Goal: Task Accomplishment & Management: Manage account settings

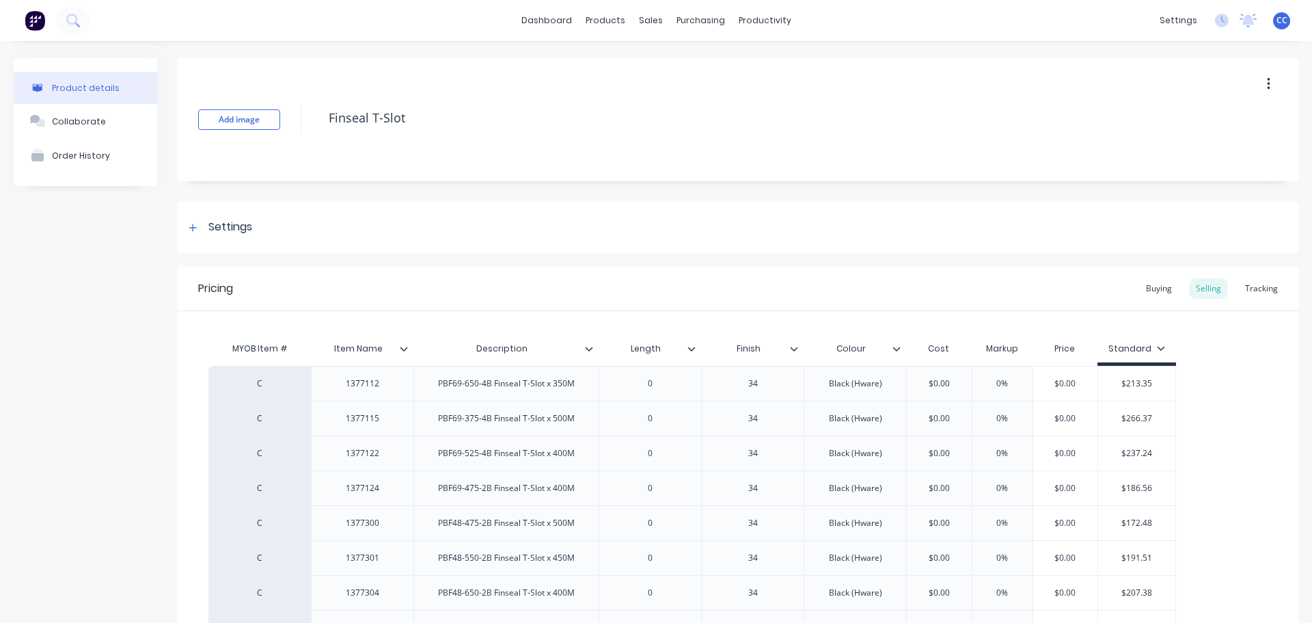
scroll to position [224, 0]
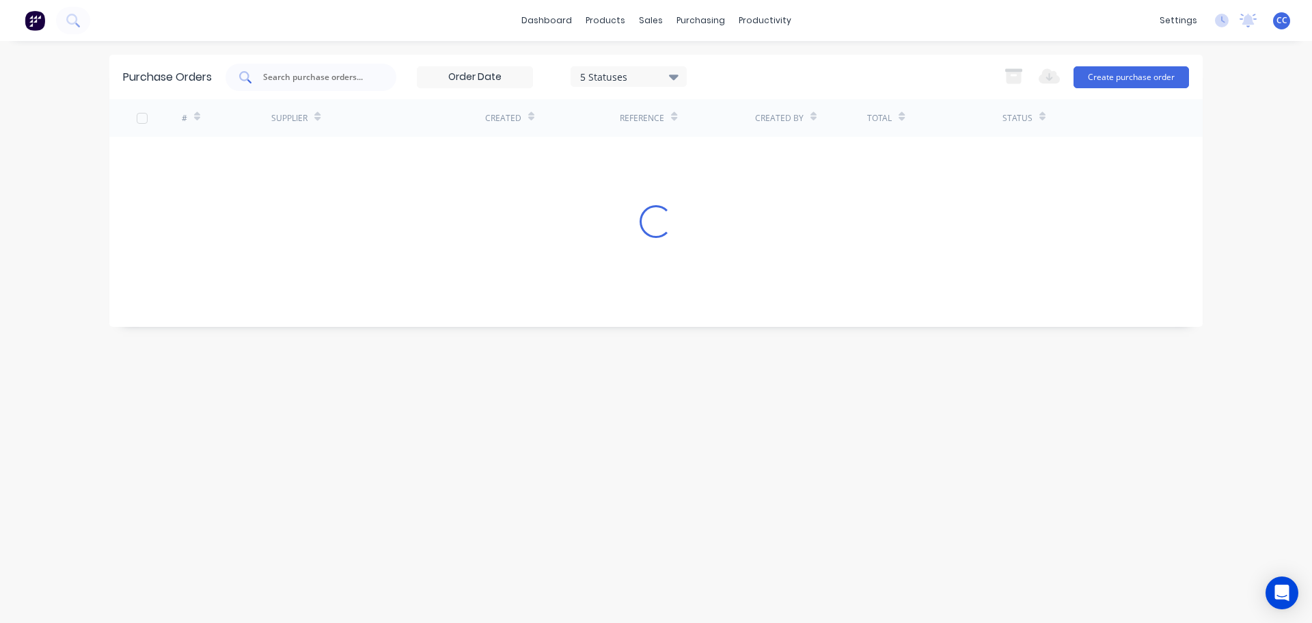
click at [299, 77] on input "text" at bounding box center [318, 77] width 113 height 14
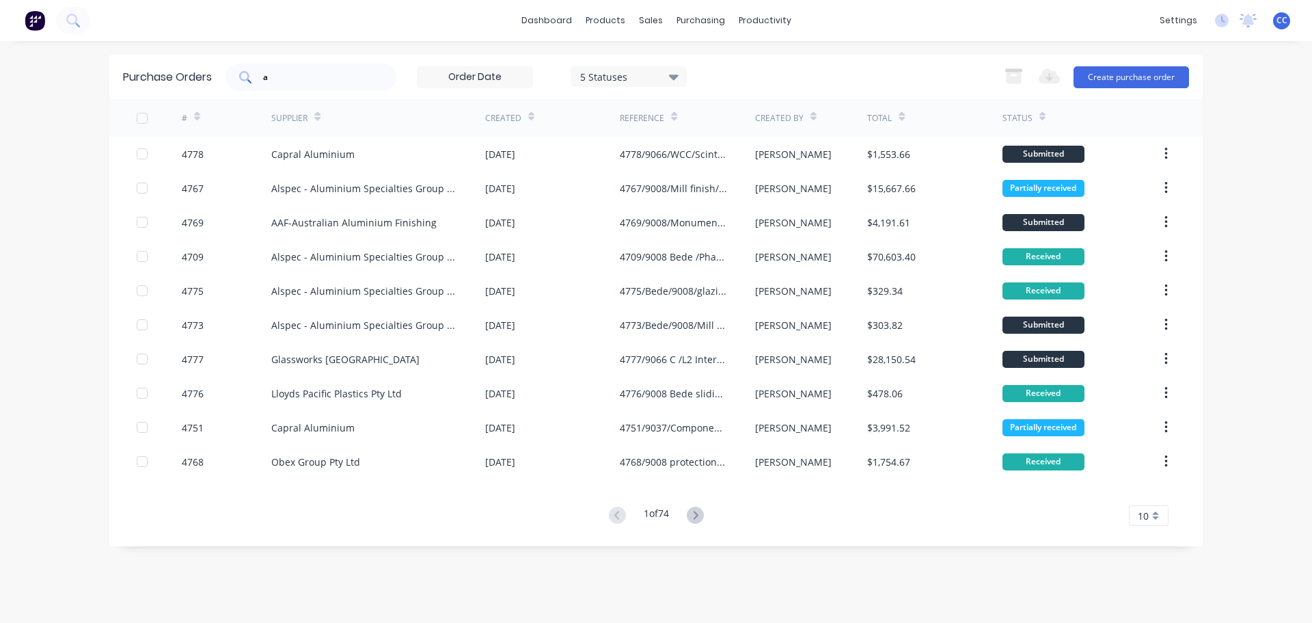
click at [286, 74] on input "a" at bounding box center [318, 77] width 113 height 14
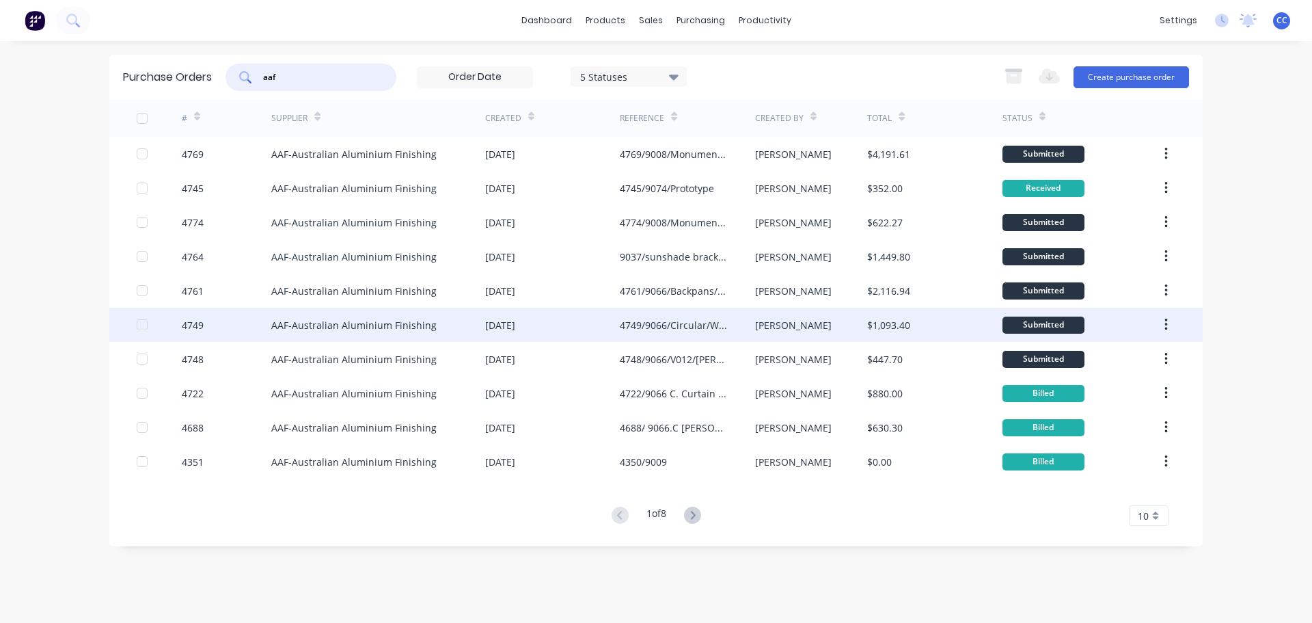
type input "aaf"
click at [315, 329] on div "AAF-Australian Aluminium Finishing" at bounding box center [353, 325] width 165 height 14
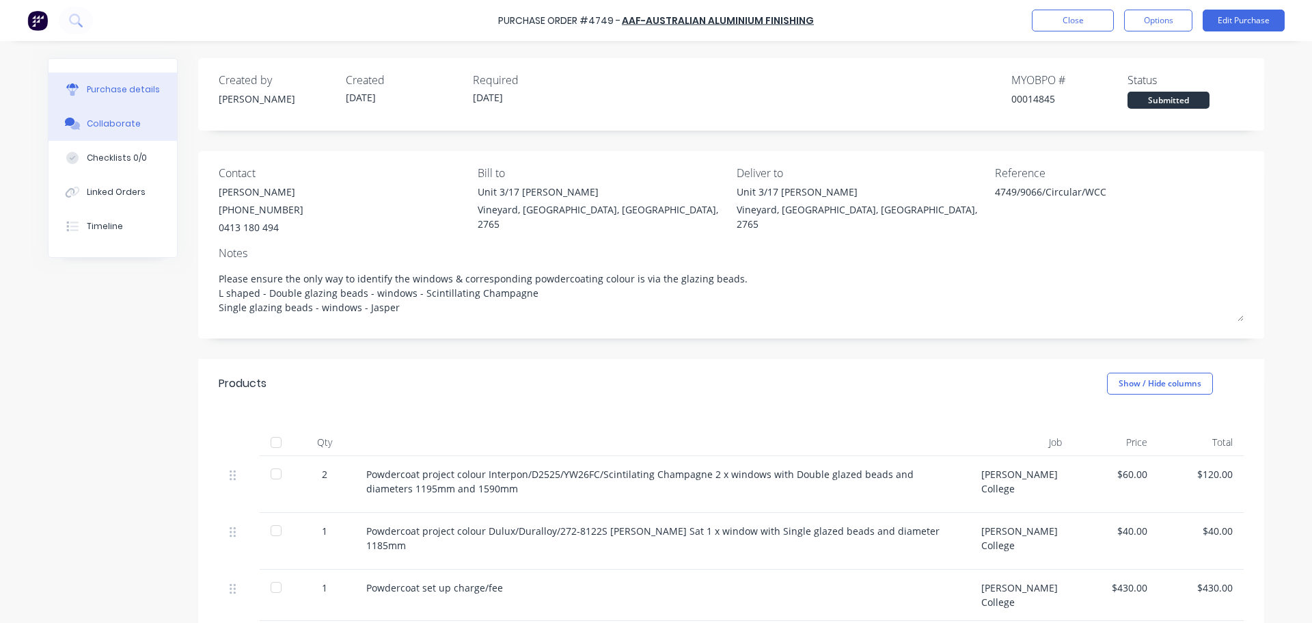
click at [103, 126] on div "Collaborate" at bounding box center [114, 124] width 54 height 12
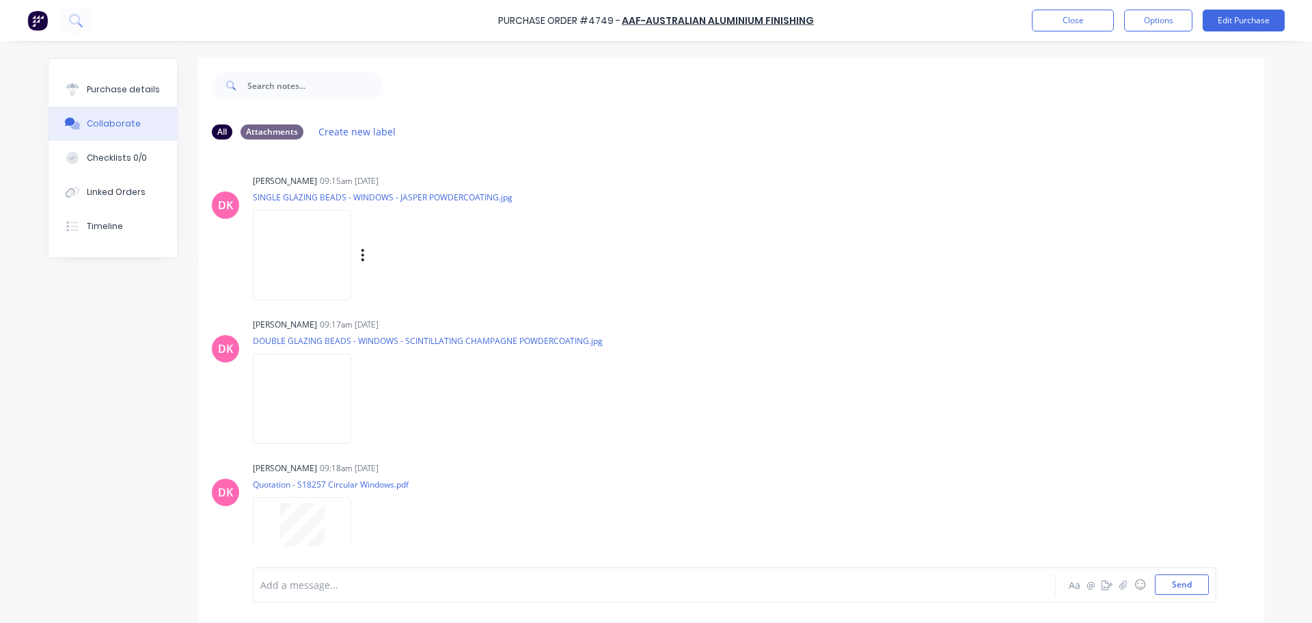
click at [340, 235] on img at bounding box center [302, 255] width 98 height 90
click at [338, 407] on img at bounding box center [302, 398] width 98 height 90
click at [115, 89] on div "Purchase details" at bounding box center [123, 89] width 73 height 12
type textarea "x"
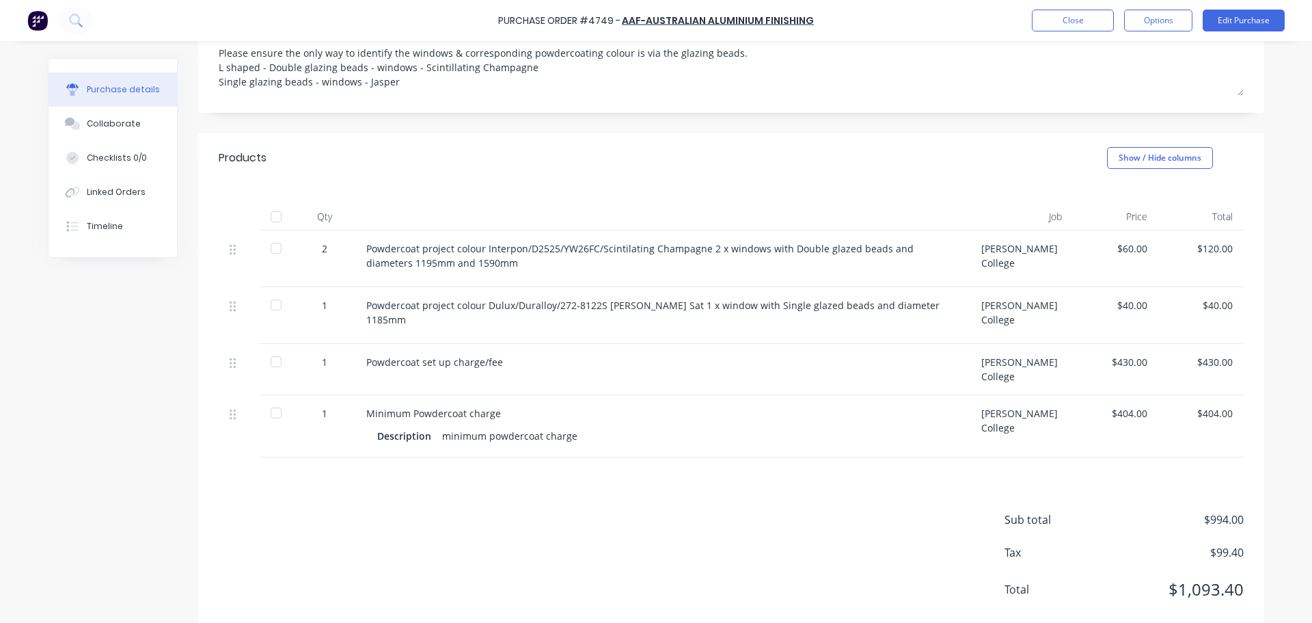
scroll to position [240, 0]
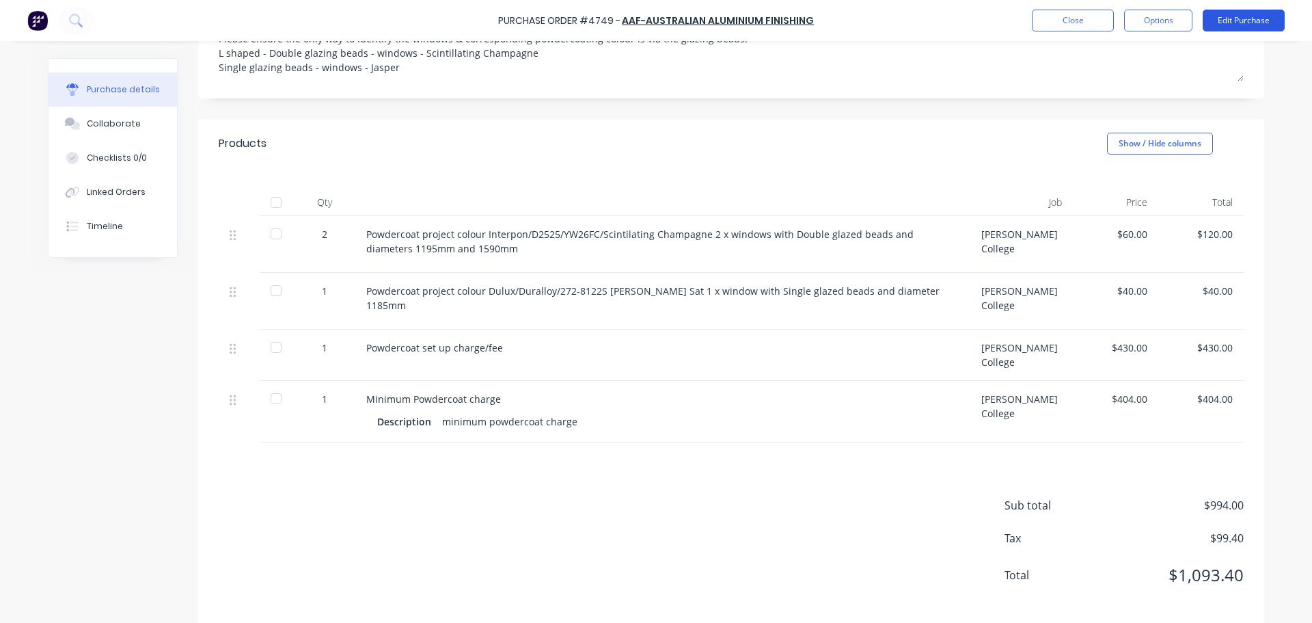
click at [1253, 19] on button "Edit Purchase" at bounding box center [1244, 21] width 82 height 22
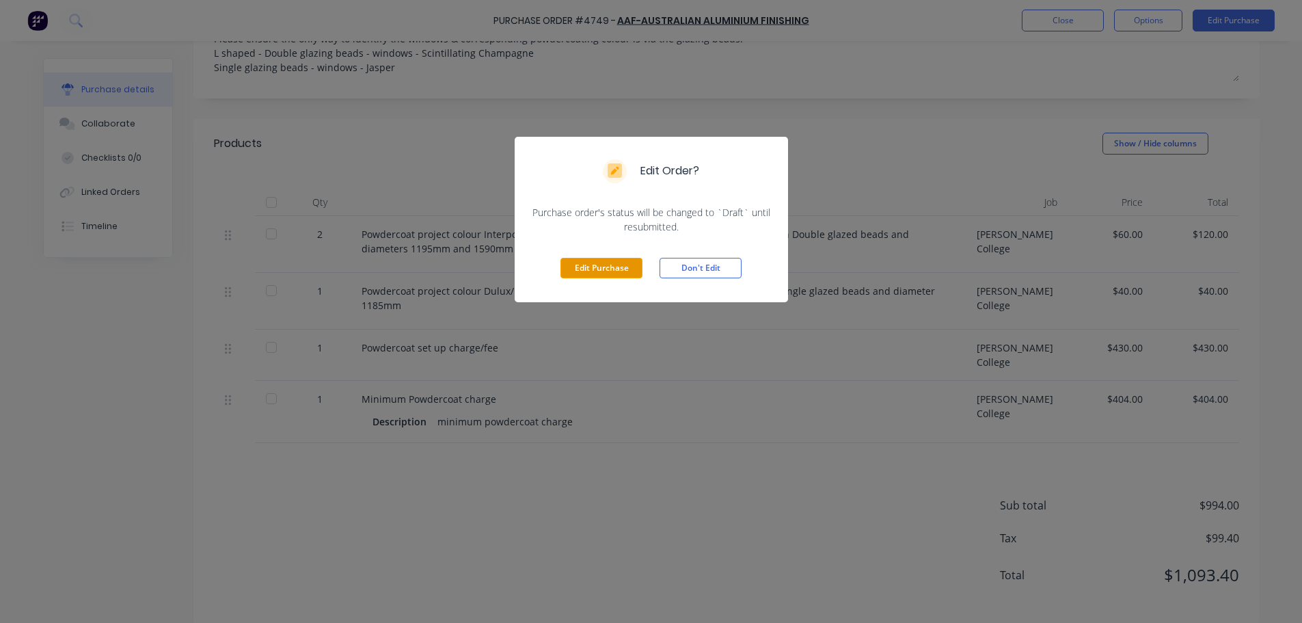
click at [600, 270] on button "Edit Purchase" at bounding box center [602, 268] width 82 height 21
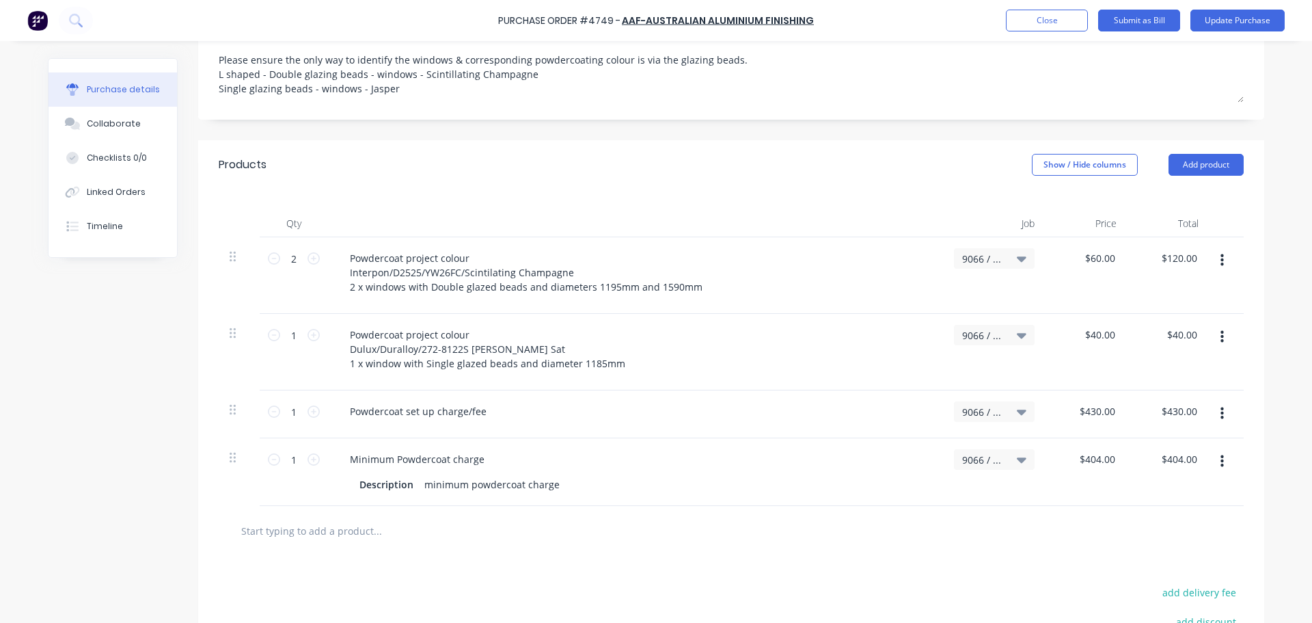
scroll to position [250, 0]
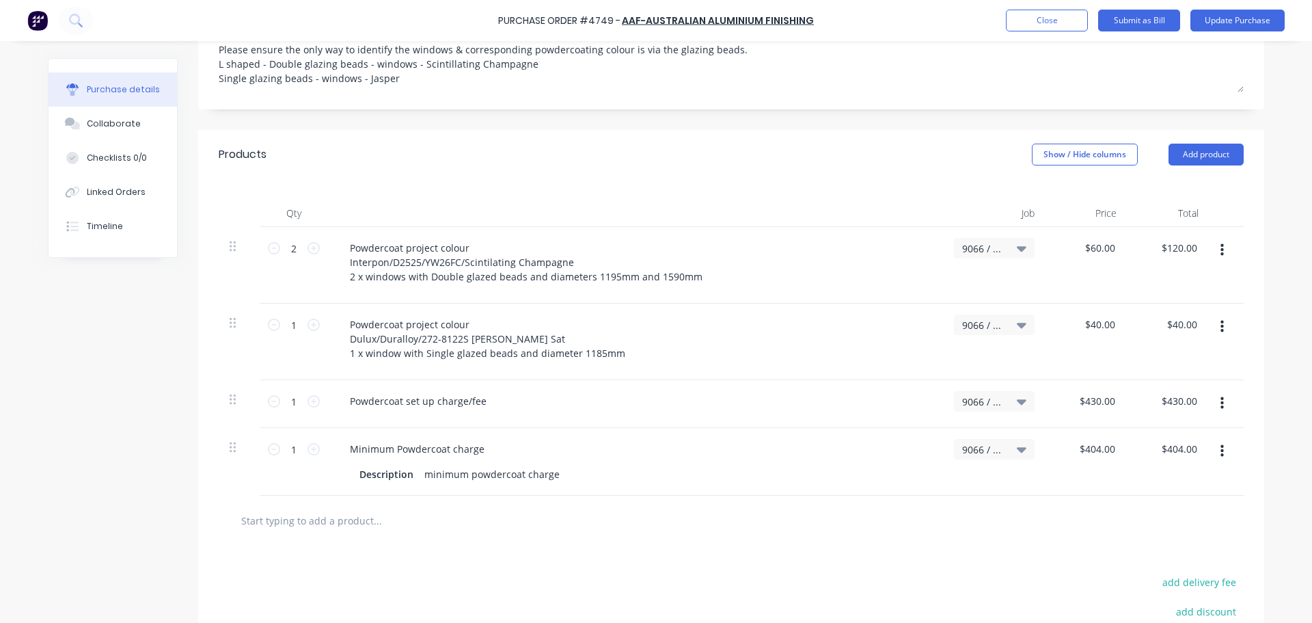
click at [1215, 238] on button "button" at bounding box center [1222, 250] width 32 height 25
click at [1144, 300] on button "Duplicate" at bounding box center [1180, 313] width 116 height 27
type textarea "x"
type input "$60.00"
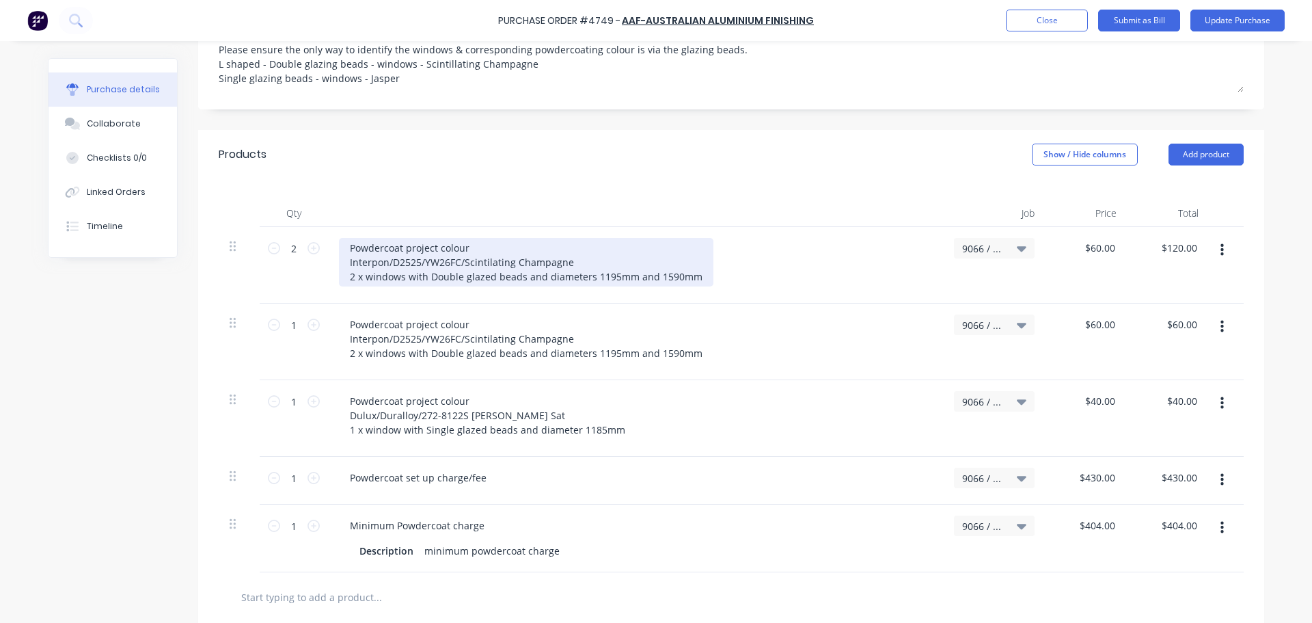
click at [349, 261] on div "Powdercoat project colour Interpon/D2525/YW26FC/Scintilating Champagne 2 x wind…" at bounding box center [526, 262] width 375 height 49
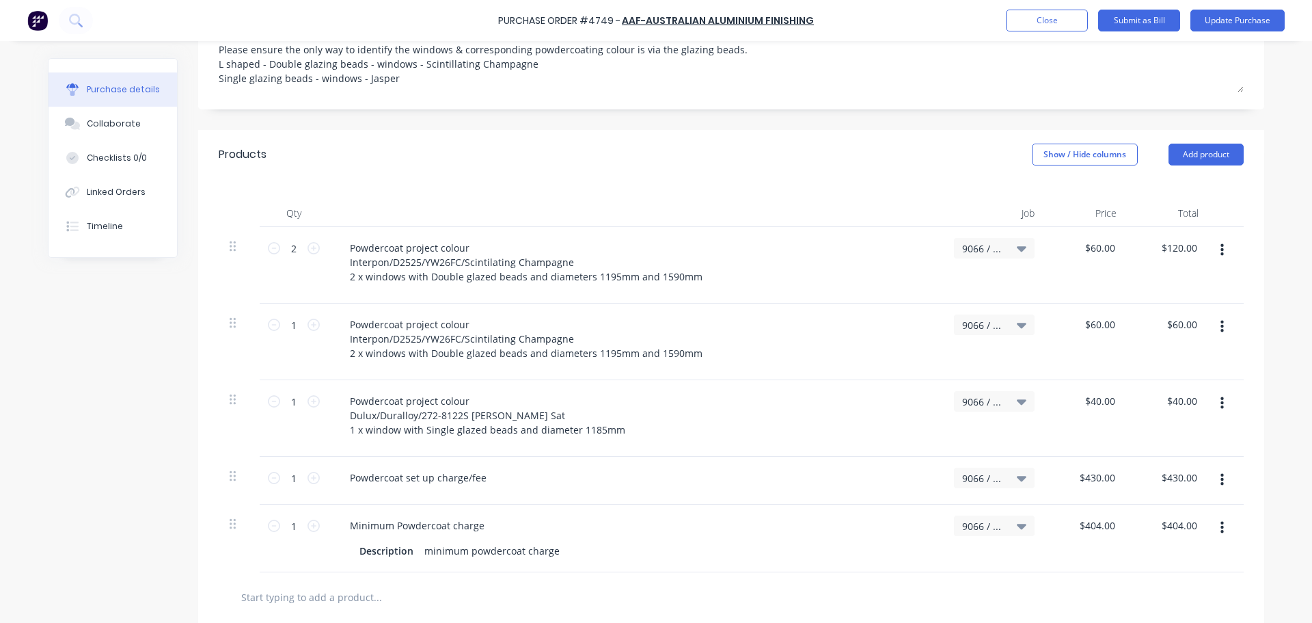
type textarea "x"
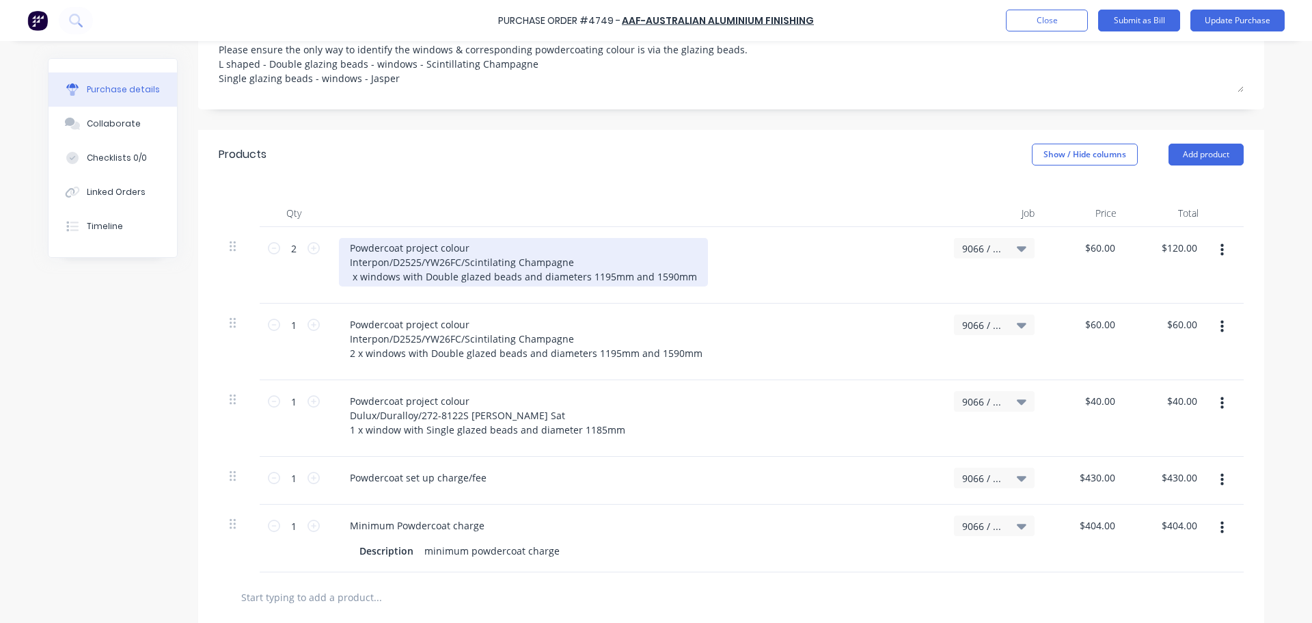
click at [346, 261] on div "Powdercoat project colour Interpon/D2525/YW26FC/Scintilating Champagne x window…" at bounding box center [523, 262] width 369 height 49
click at [582, 262] on div "Powdercoat project colour Interpon/D2525/YW26FC/Scintilating Champagne 1 x wind…" at bounding box center [526, 262] width 375 height 49
click at [582, 263] on div "Powdercoat project colour Interpon/D2525/YW26FC/Scintilating Champagne 1 x wind…" at bounding box center [524, 262] width 370 height 49
click at [517, 265] on div "Powdercoat project colour Interpon/D2525/YW26FC/Scintilating Champagne 1 x wind…" at bounding box center [492, 262] width 307 height 49
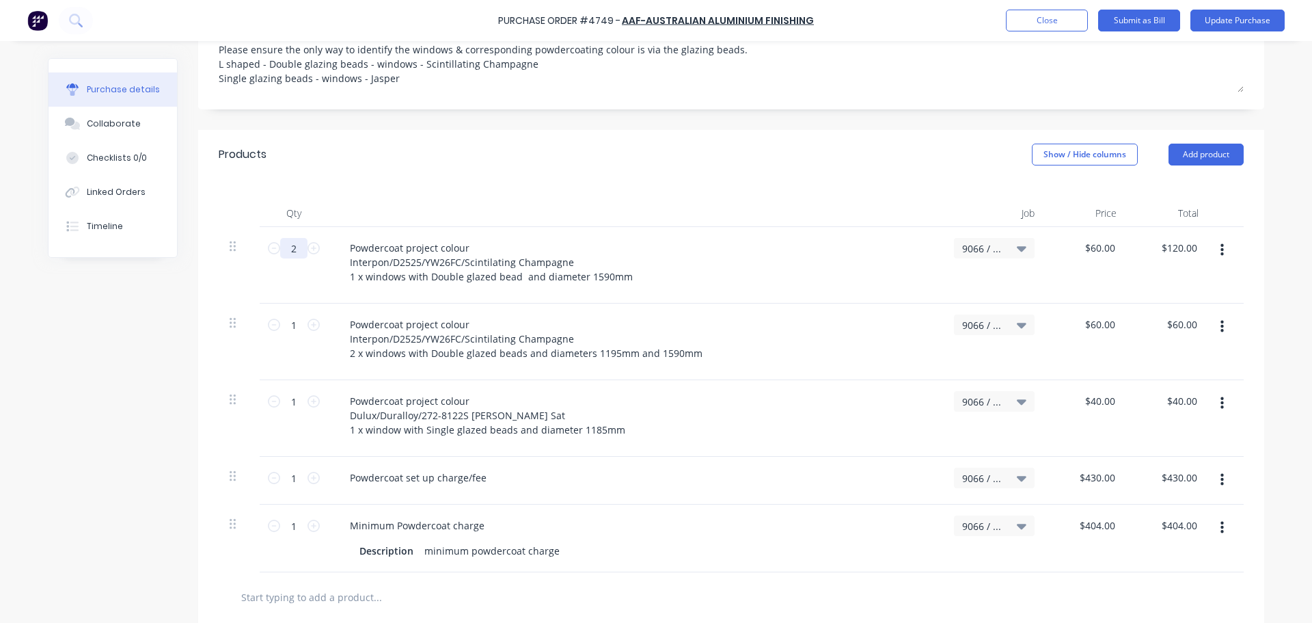
click at [291, 238] on input "2" at bounding box center [293, 248] width 27 height 21
type textarea "x"
type input "1"
type input "$60.00"
type textarea "x"
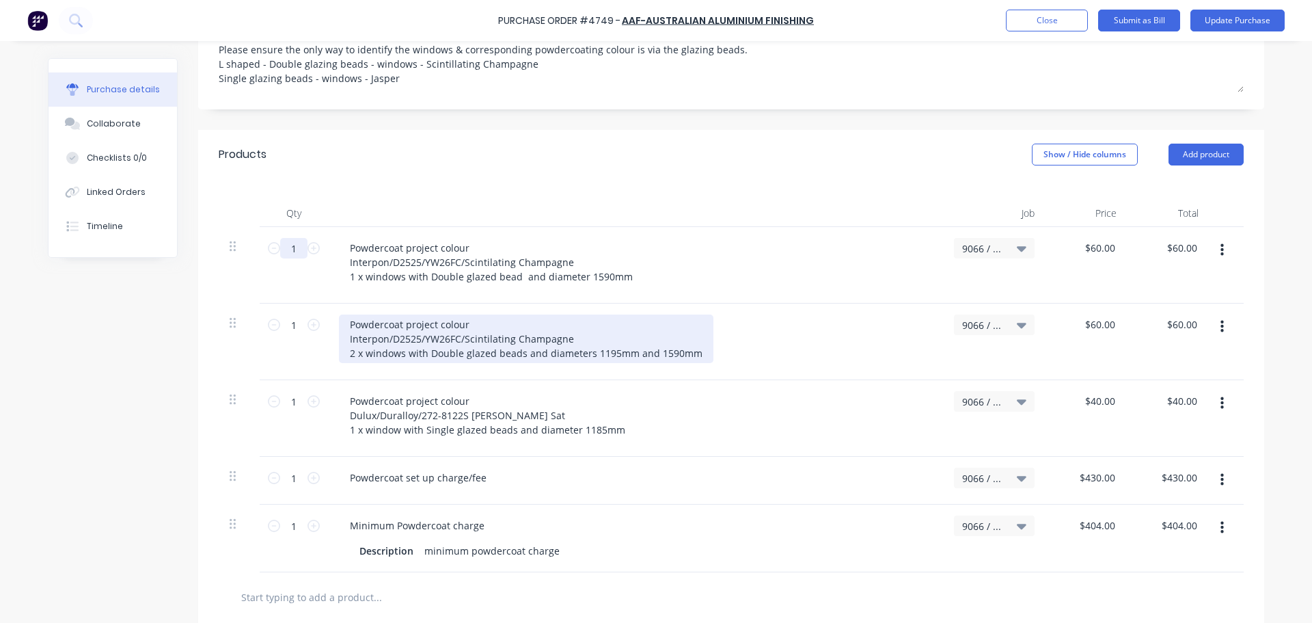
type input "1"
click at [429, 323] on div "Powdercoat project colour Interpon/D2525/YW26FC/Scintilating Champagne 2 x wind…" at bounding box center [526, 338] width 375 height 49
type textarea "x"
click at [351, 342] on div "Powdercoat project colour Interpon/D2525/YW26FC/Scintilating Champagne 2 x wind…" at bounding box center [526, 338] width 375 height 49
click at [630, 337] on div "Powdercoat project colour Interpon/D2525/YW26FC/Scintilating Champagne 1 x wind…" at bounding box center [526, 338] width 375 height 49
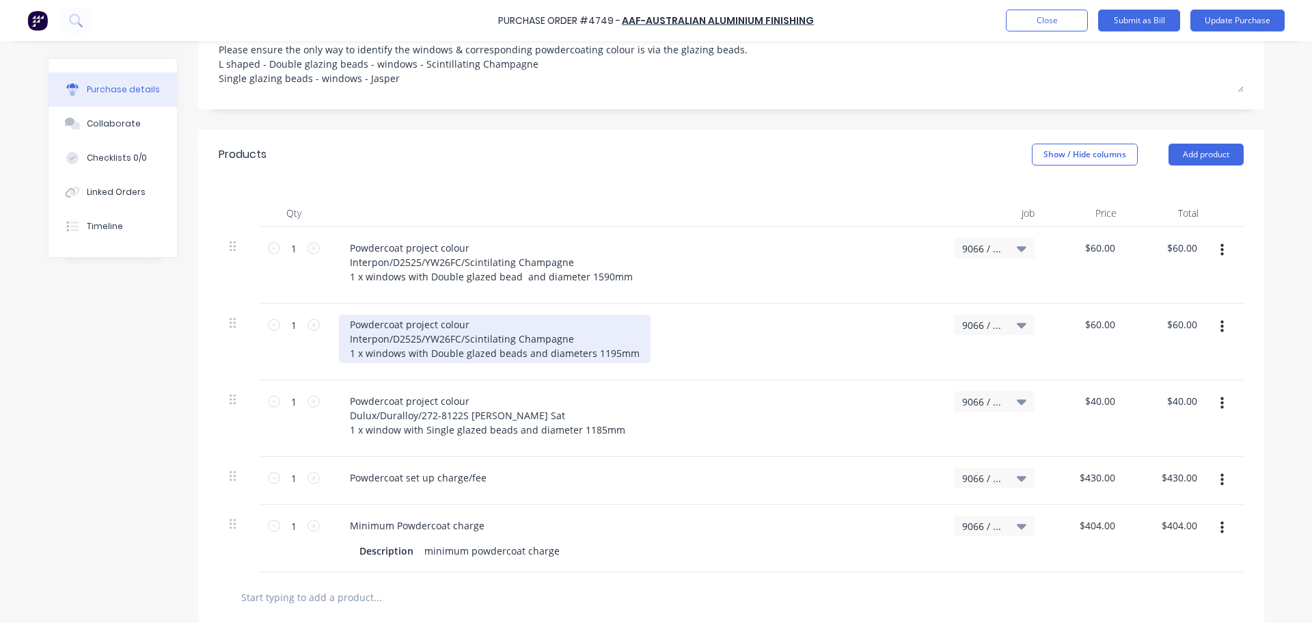
drag, startPoint x: 582, startPoint y: 340, endPoint x: 584, endPoint y: 347, distance: 7.4
click at [582, 340] on div "Powdercoat project colour Interpon/D2525/YW26FC/Scintilating Champagne 1 x wind…" at bounding box center [495, 338] width 312 height 49
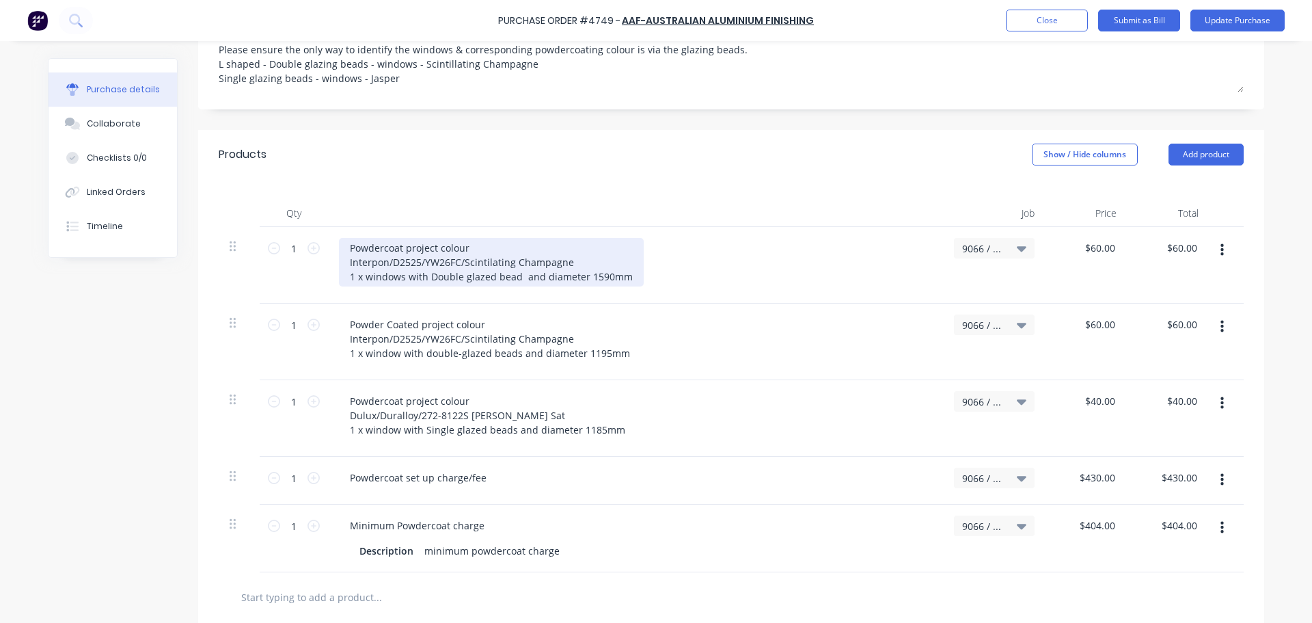
click at [622, 263] on div "Powdercoat project colour Interpon/D2525/YW26FC/Scintilating Champagne 1 x wind…" at bounding box center [491, 262] width 305 height 49
click at [402, 263] on div "Powdercoat project colour Interpon/D2525/YW26FC/Scintilating Champagne 1 x wind…" at bounding box center [491, 262] width 305 height 49
click at [546, 260] on div "Powdercoat project colour Interpon/D2525/YW26FC/Scintilating Champagne 1 x wind…" at bounding box center [508, 262] width 339 height 49
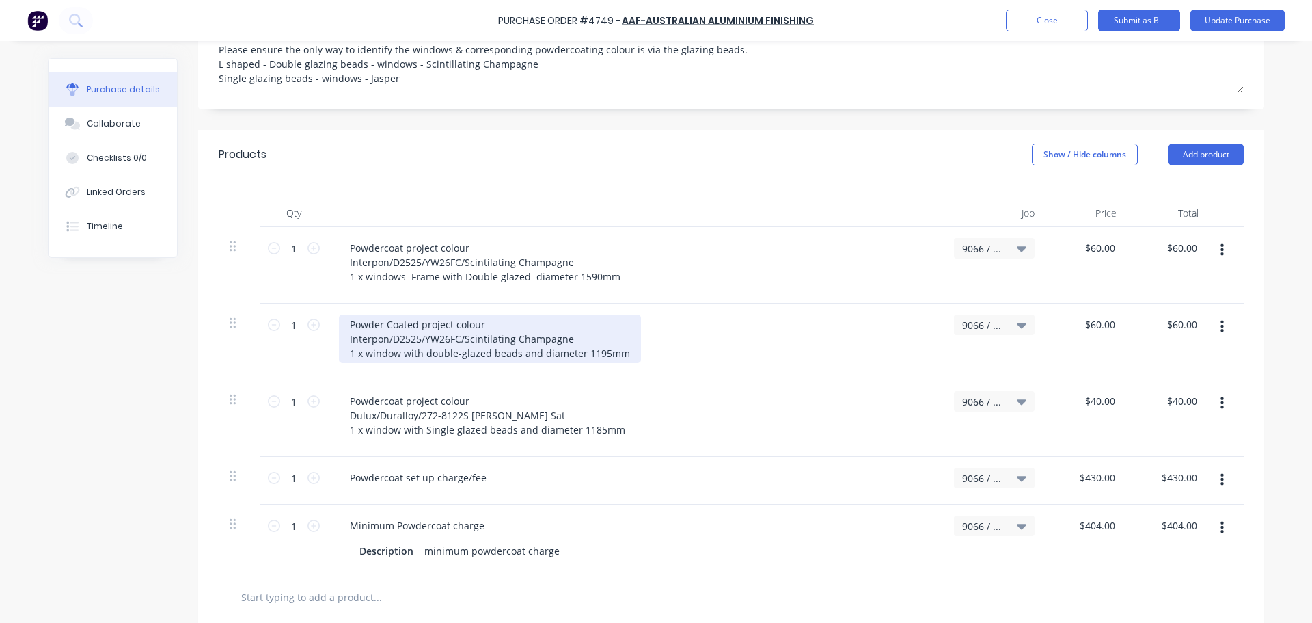
click at [416, 340] on div "Powder Coated project colour Interpon/D2525/YW26FC/Scintilating Champagne 1 x w…" at bounding box center [490, 338] width 302 height 49
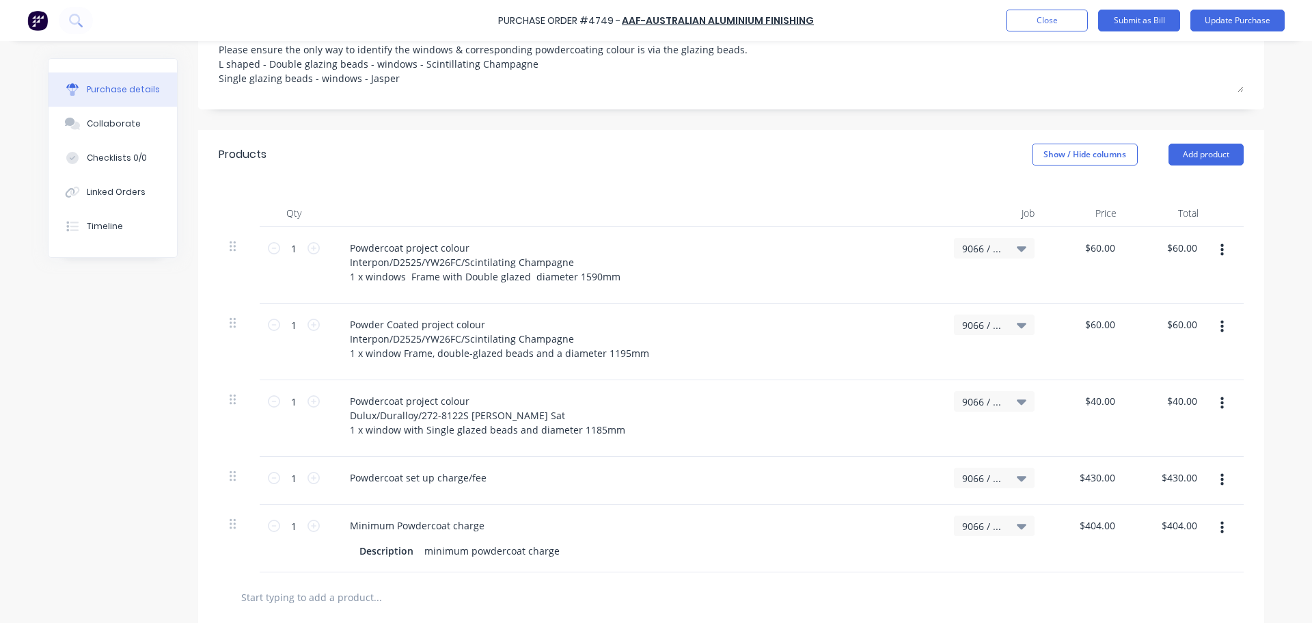
drag, startPoint x: 1214, startPoint y: 312, endPoint x: 1208, endPoint y: 329, distance: 18.8
click at [1210, 329] on div at bounding box center [1227, 341] width 34 height 77
click at [1221, 321] on icon "button" at bounding box center [1222, 327] width 3 height 12
click at [1155, 377] on button "Duplicate" at bounding box center [1180, 390] width 116 height 27
type textarea "x"
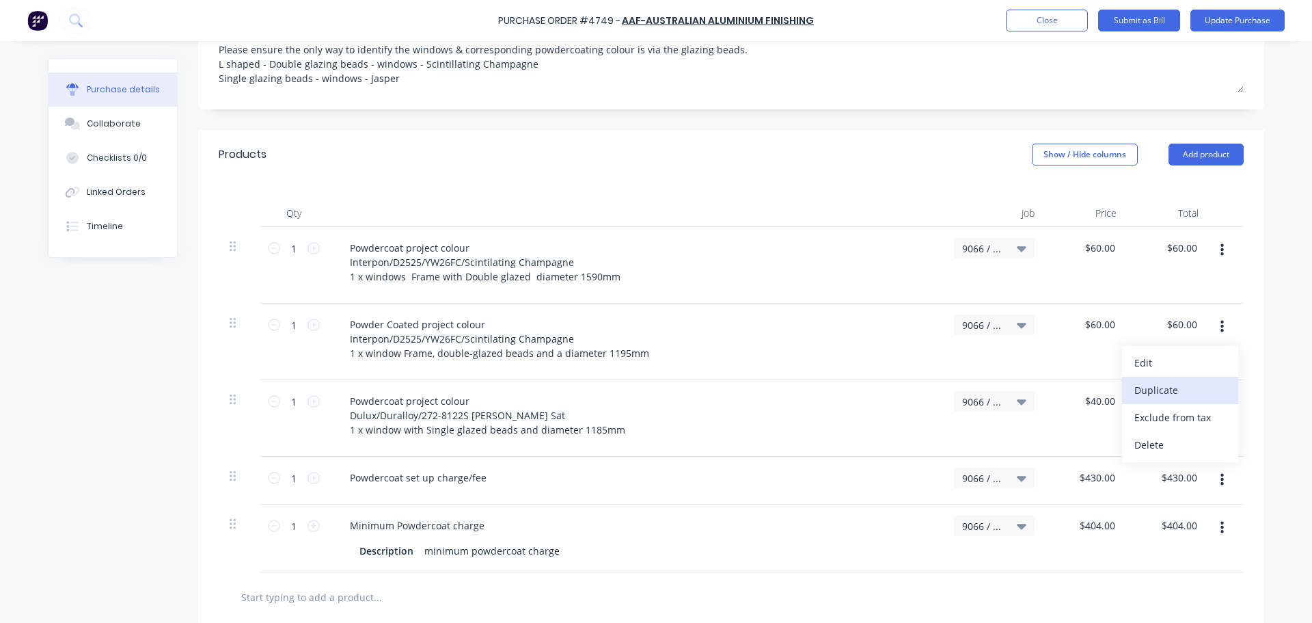
type input "$60.00"
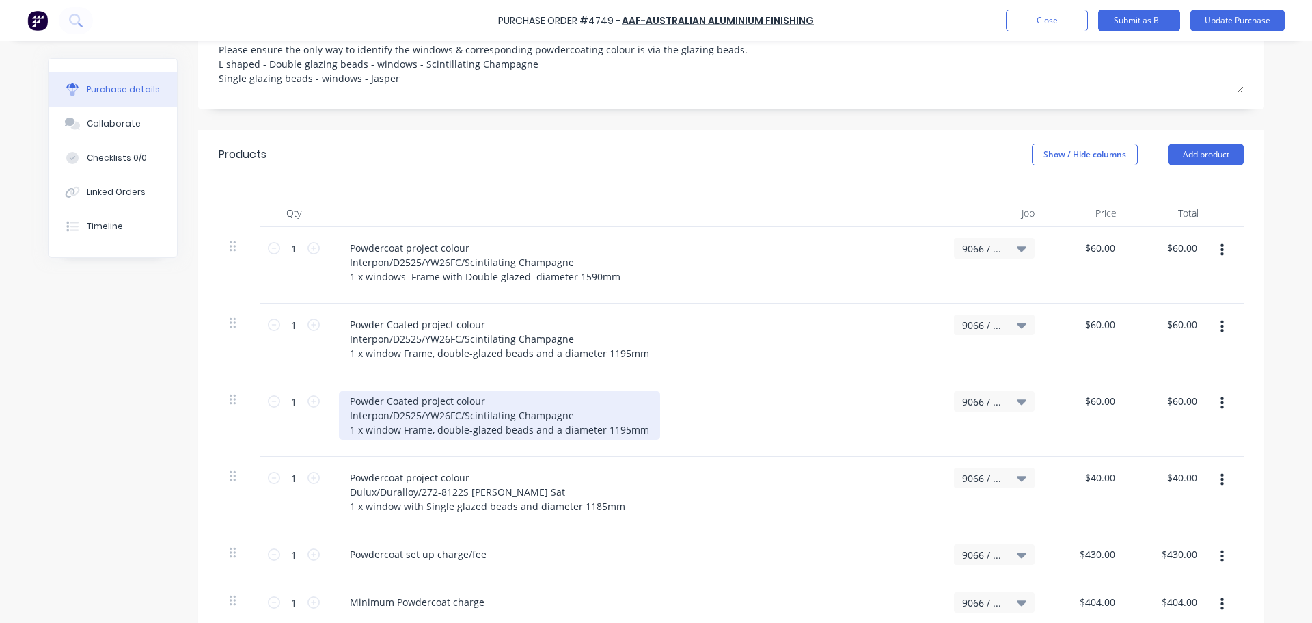
click at [427, 418] on div "Powder Coated project colour Interpon/D2525/YW26FC/Scintilating Champagne 1 x w…" at bounding box center [499, 415] width 321 height 49
click at [427, 416] on div "Powder Coated project colour Interpon/D2525/YW26FC/Scintilating Champagne 1 x w…" at bounding box center [499, 415] width 321 height 49
type textarea "x"
click at [426, 416] on div "Powder Coated project colour Interpon/D2525/YW26FC/Scintilating Champagne 1 x w…" at bounding box center [499, 415] width 321 height 49
click at [455, 415] on div "Powder Coated project colour Interpon/D2525/YW26FC/Scintilating Champagne 1 x, …" at bounding box center [465, 415] width 252 height 49
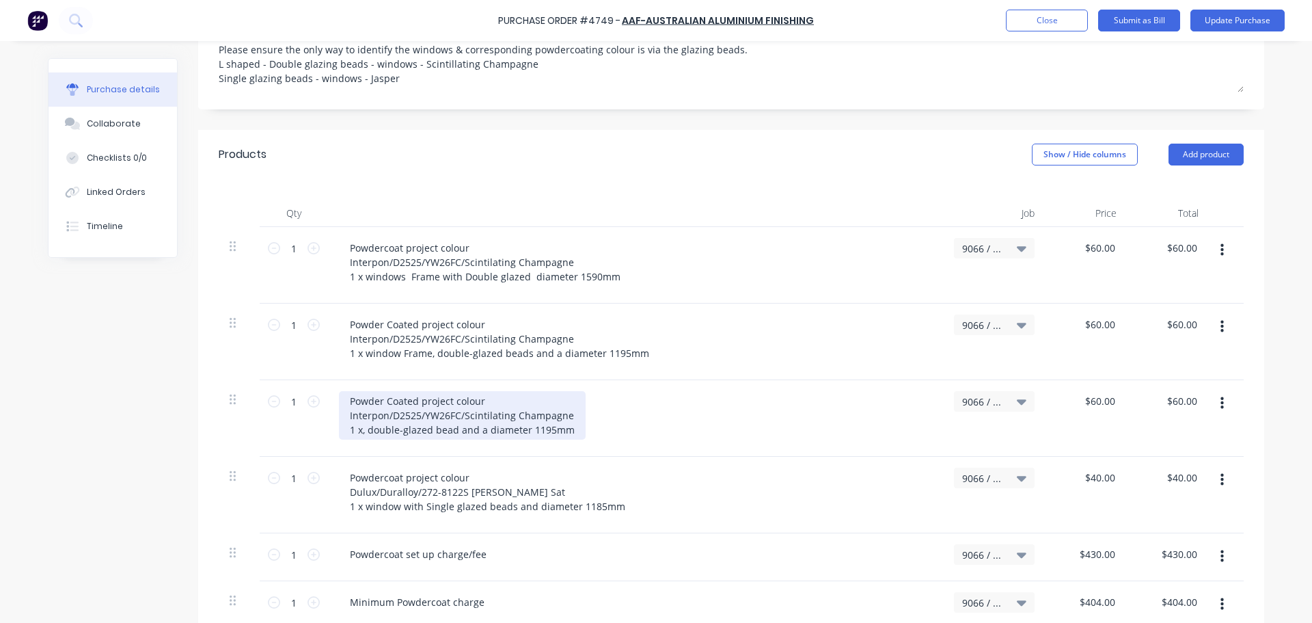
click at [359, 416] on div "Powder Coated project colour Interpon/D2525/YW26FC/Scintilating Champagne 1 x, …" at bounding box center [462, 415] width 247 height 49
click at [476, 416] on div "Powder Coated project colour Interpon/D2525/YW26FC/Scintilating Champagne 1 x d…" at bounding box center [462, 415] width 246 height 49
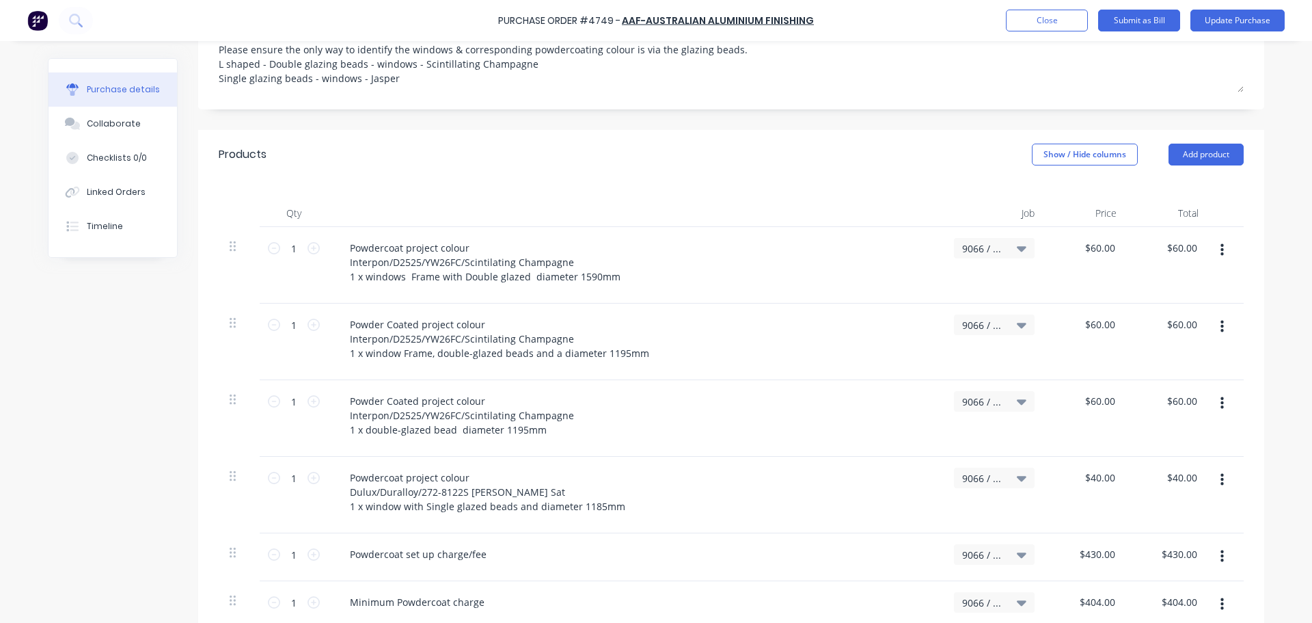
drag, startPoint x: 619, startPoint y: 381, endPoint x: 628, endPoint y: 379, distance: 9.8
click at [622, 391] on div "Powder Coated project colour Interpon/D2525/YW26FC/Scintilating Champagne 1 x d…" at bounding box center [635, 415] width 593 height 49
type textarea "x"
click at [1105, 392] on input "60.00" at bounding box center [1099, 401] width 37 height 20
type input "60.00"
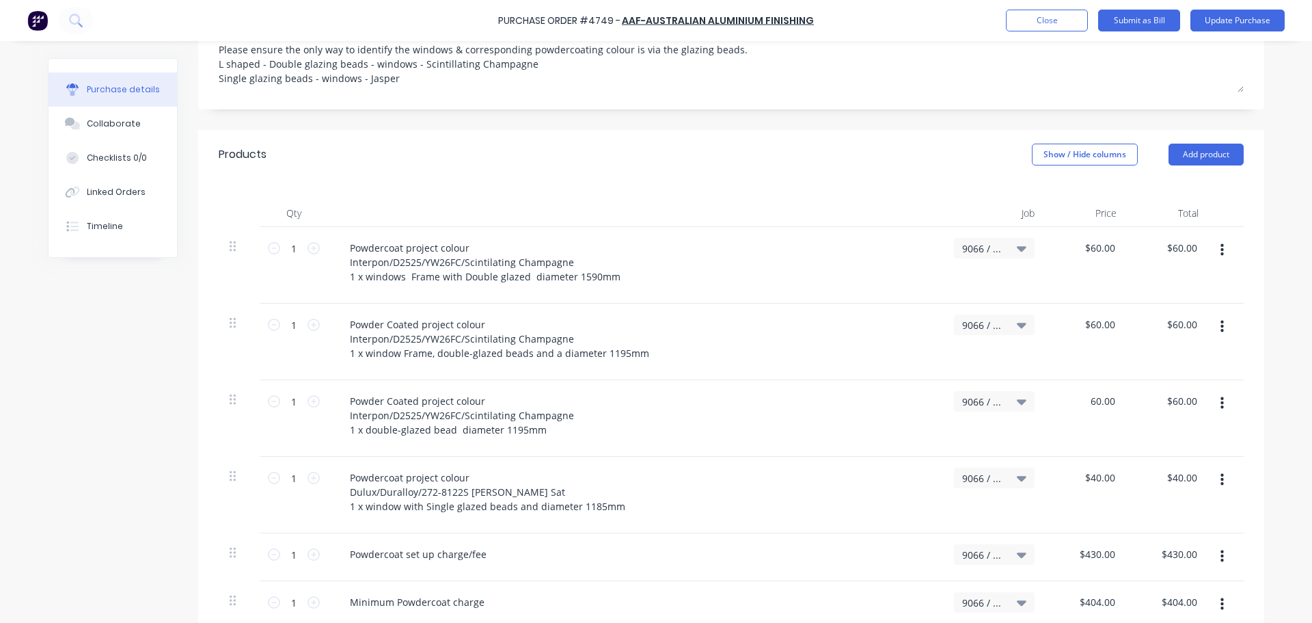
type textarea "x"
type input "$60.00"
click at [1094, 380] on div "$60.00 60.00" at bounding box center [1087, 418] width 82 height 77
type textarea "x"
type input "60.00"
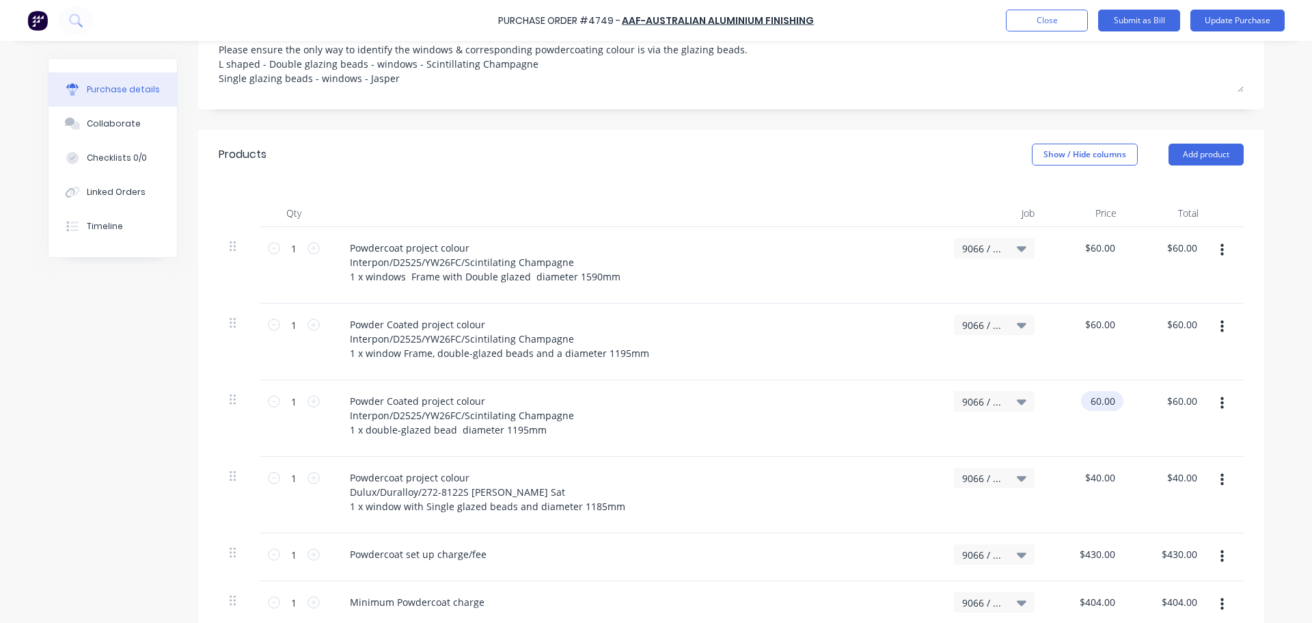
click at [1094, 391] on input "60.00" at bounding box center [1099, 401] width 37 height 20
type textarea "x"
click at [1094, 391] on input "60.00" at bounding box center [1102, 401] width 31 height 20
type input "0"
type textarea "x"
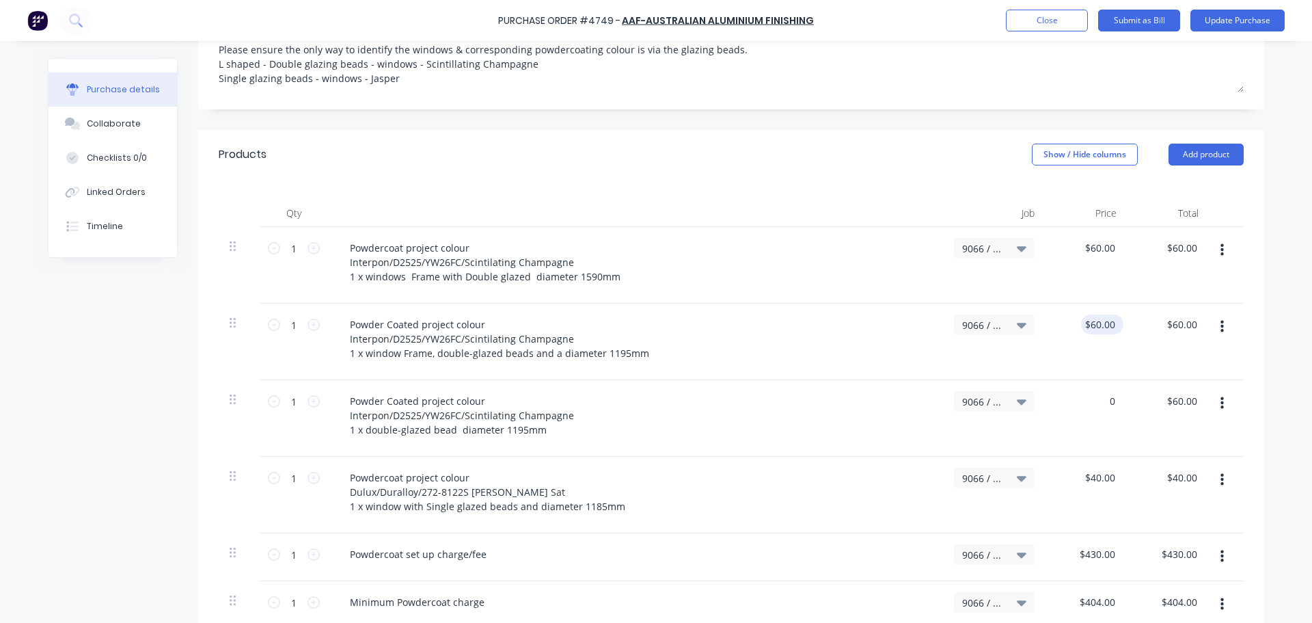
type input "60.00"
type input "$0.00"
click at [1105, 314] on input "60.00" at bounding box center [1099, 324] width 37 height 20
click at [1107, 314] on input "60.00" at bounding box center [1102, 324] width 31 height 20
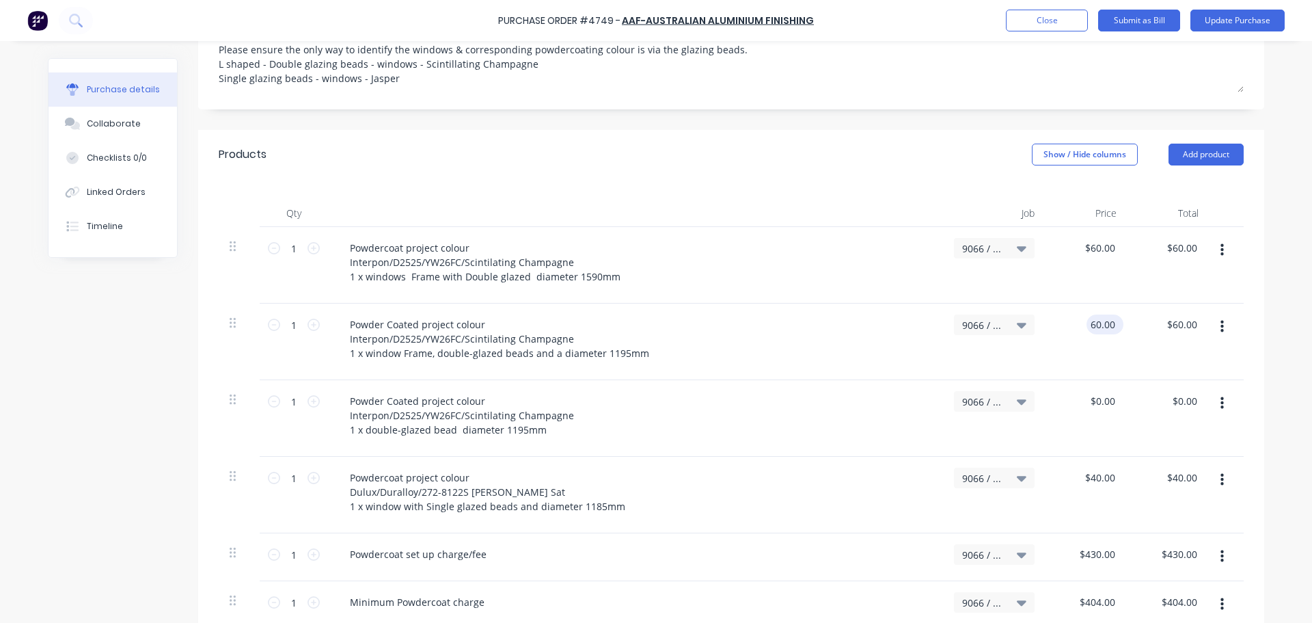
type textarea "x"
click at [1107, 314] on input "60.00" at bounding box center [1102, 324] width 31 height 20
type input "0"
type textarea "x"
type input "$0.00"
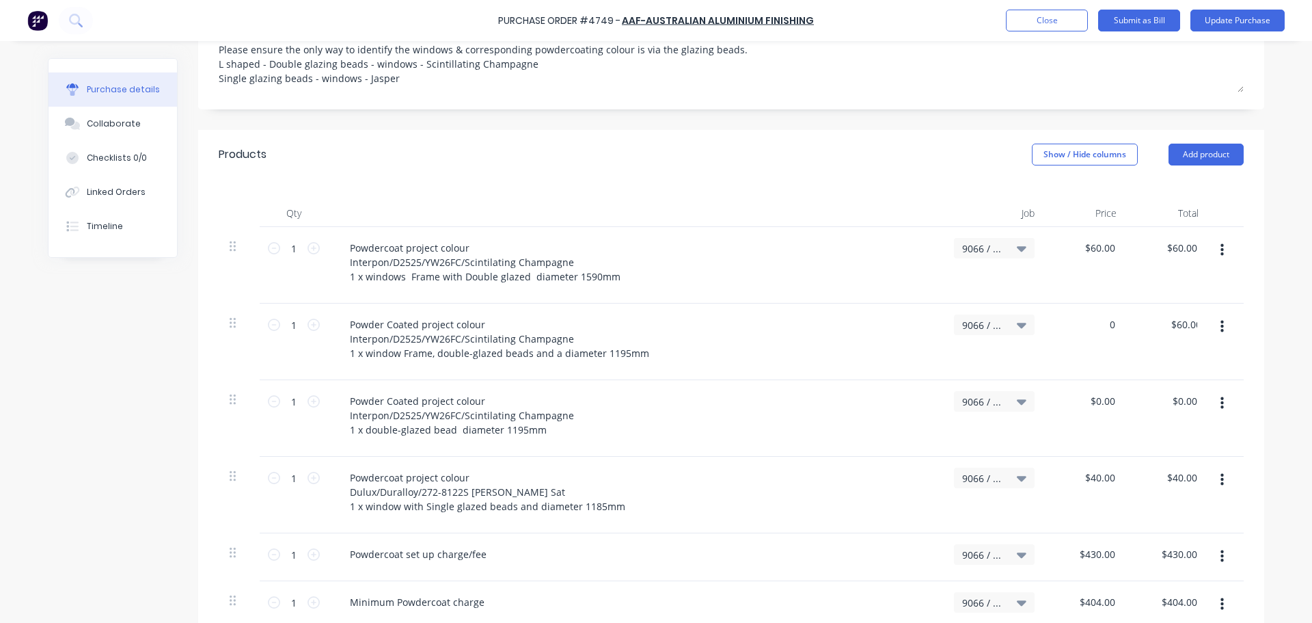
type input "$0.00"
click at [1070, 345] on div "$0.00 $0.00" at bounding box center [1087, 341] width 82 height 77
click at [1221, 244] on icon "button" at bounding box center [1222, 250] width 3 height 12
click at [1150, 301] on button "Duplicate" at bounding box center [1180, 313] width 116 height 27
type textarea "x"
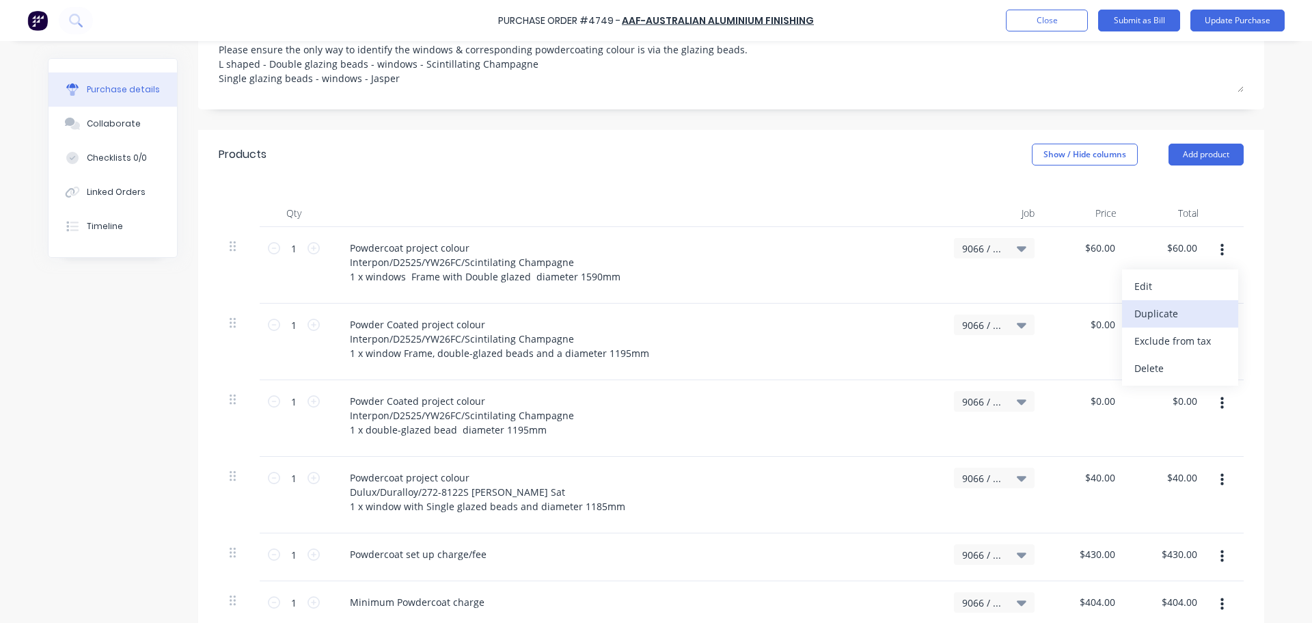
type input "$60.00"
type input "$0.00"
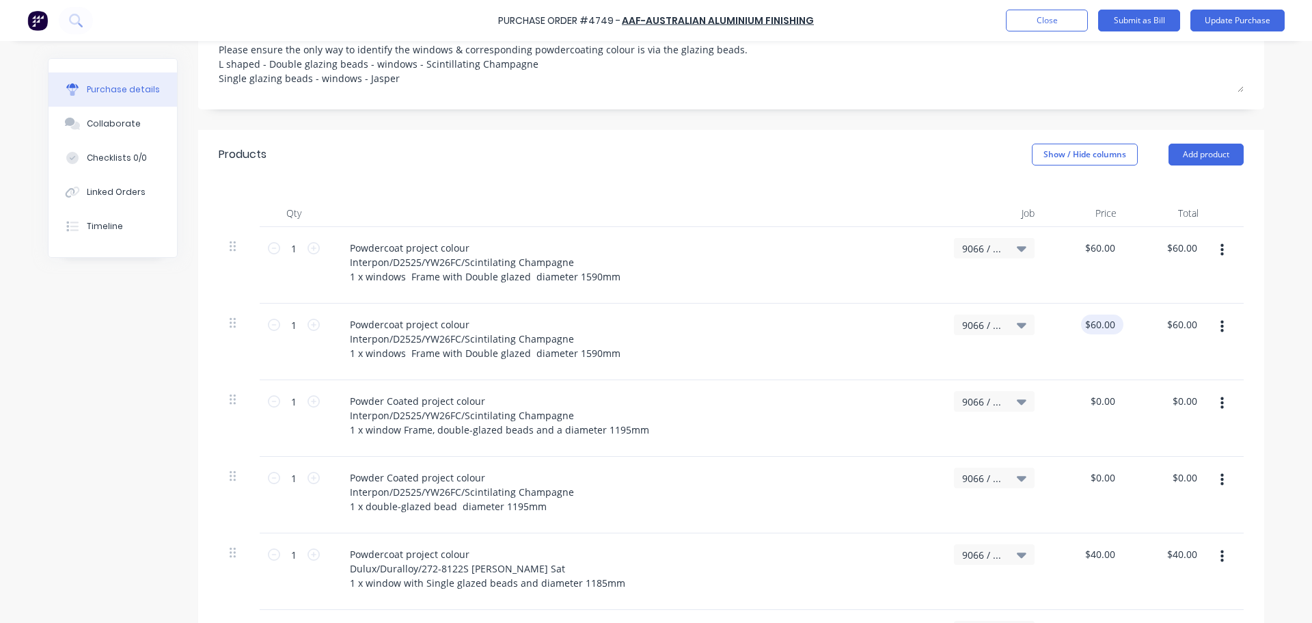
type textarea "x"
type input "60.00"
click at [1085, 314] on input "60.00" at bounding box center [1099, 324] width 37 height 20
type textarea "x"
click at [1087, 314] on input "60.00" at bounding box center [1102, 324] width 31 height 20
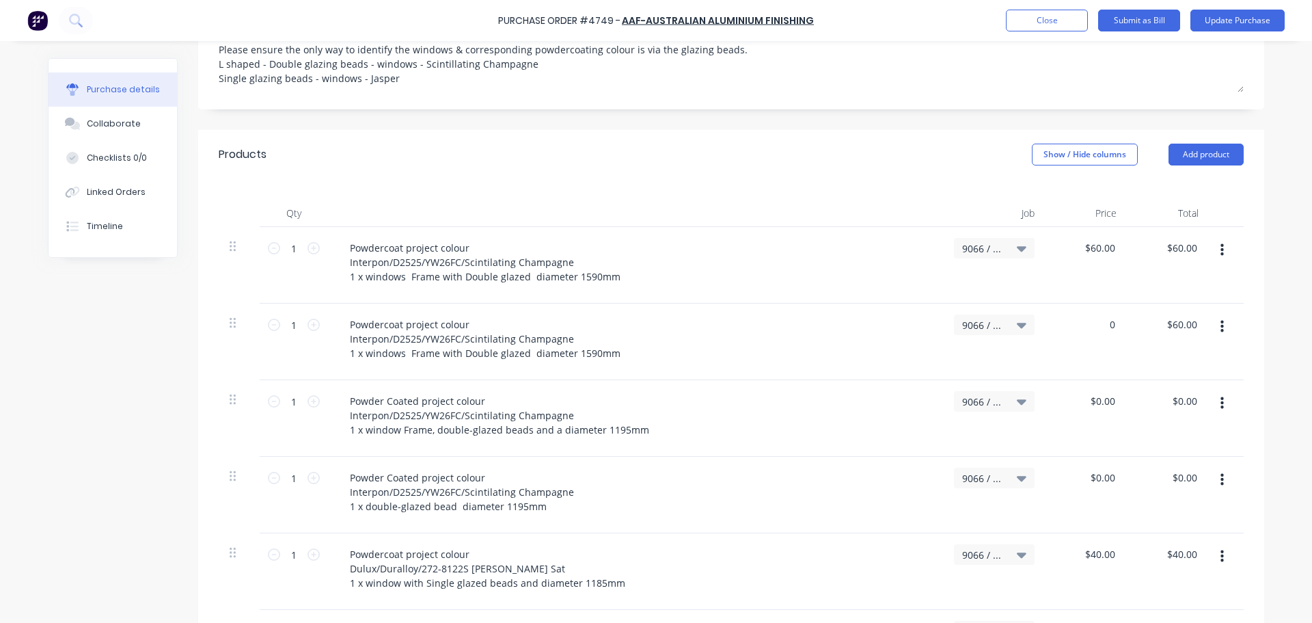
type input "0"
type textarea "x"
type input "$0.00"
click at [693, 338] on div "Powdercoat project colour Interpon/D2525/YW26FC/Scintilating Champagne 1 x wind…" at bounding box center [635, 338] width 593 height 49
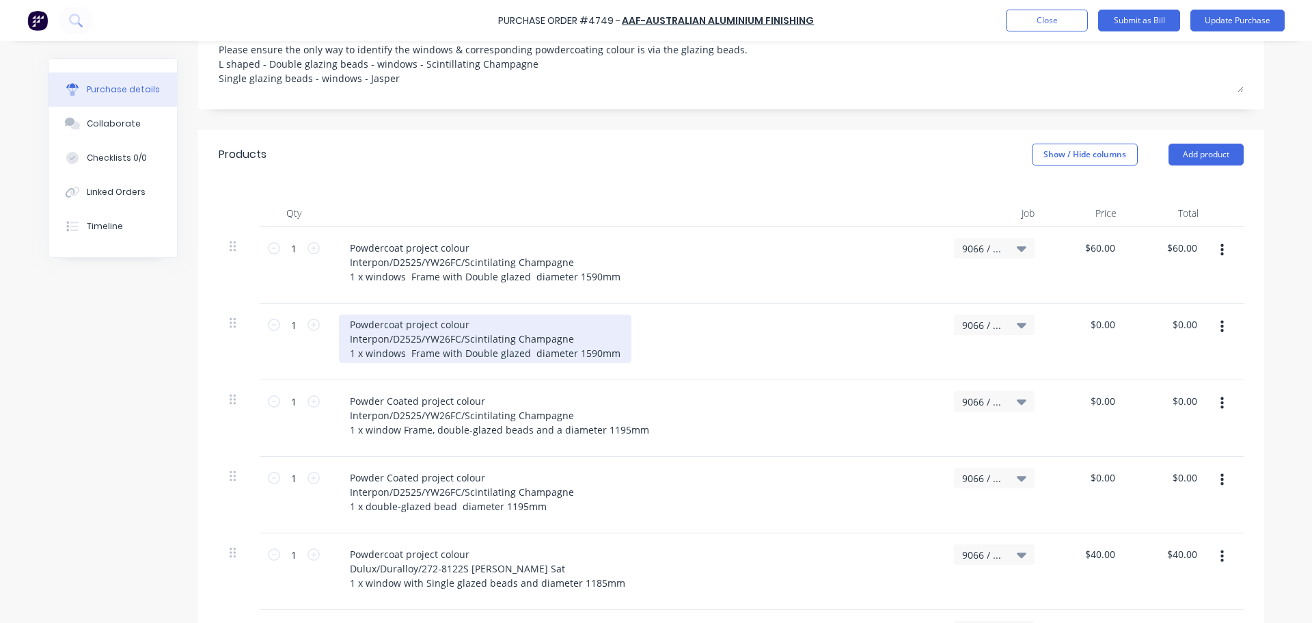
click at [522, 339] on div "Powdercoat project colour Interpon/D2525/YW26FC/Scintilating Champagne 1 x wind…" at bounding box center [485, 338] width 293 height 49
click at [452, 339] on div "Powdercoat project colour Interpon/D2525/YW26FC/Scintilating Champagne 1 x wind…" at bounding box center [497, 338] width 316 height 49
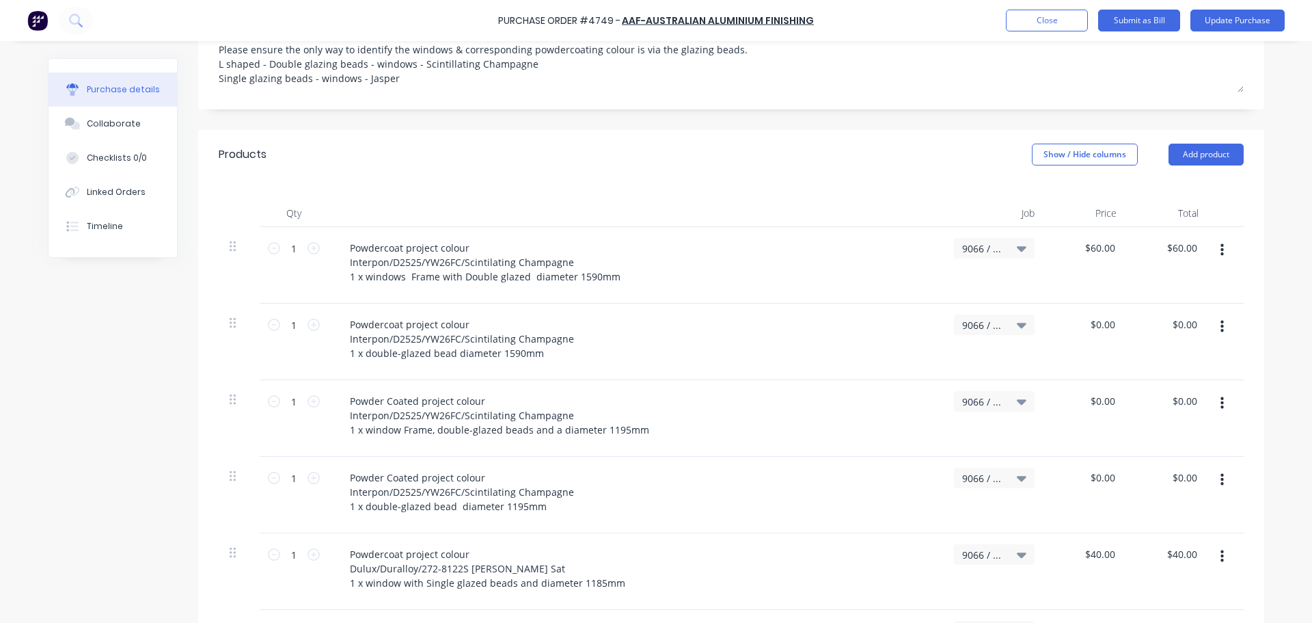
click at [716, 478] on div "Powder Coated project colour Interpon/D2525/YW26FC/Scintilating Champagne 1 x d…" at bounding box center [635, 492] width 593 height 49
drag, startPoint x: 1217, startPoint y: 316, endPoint x: 1198, endPoint y: 341, distance: 31.7
click at [1198, 341] on div "$0.00 $0.00" at bounding box center [1169, 341] width 82 height 77
click at [1221, 321] on icon "button" at bounding box center [1222, 327] width 3 height 12
click at [1157, 377] on button "Duplicate" at bounding box center [1180, 390] width 116 height 27
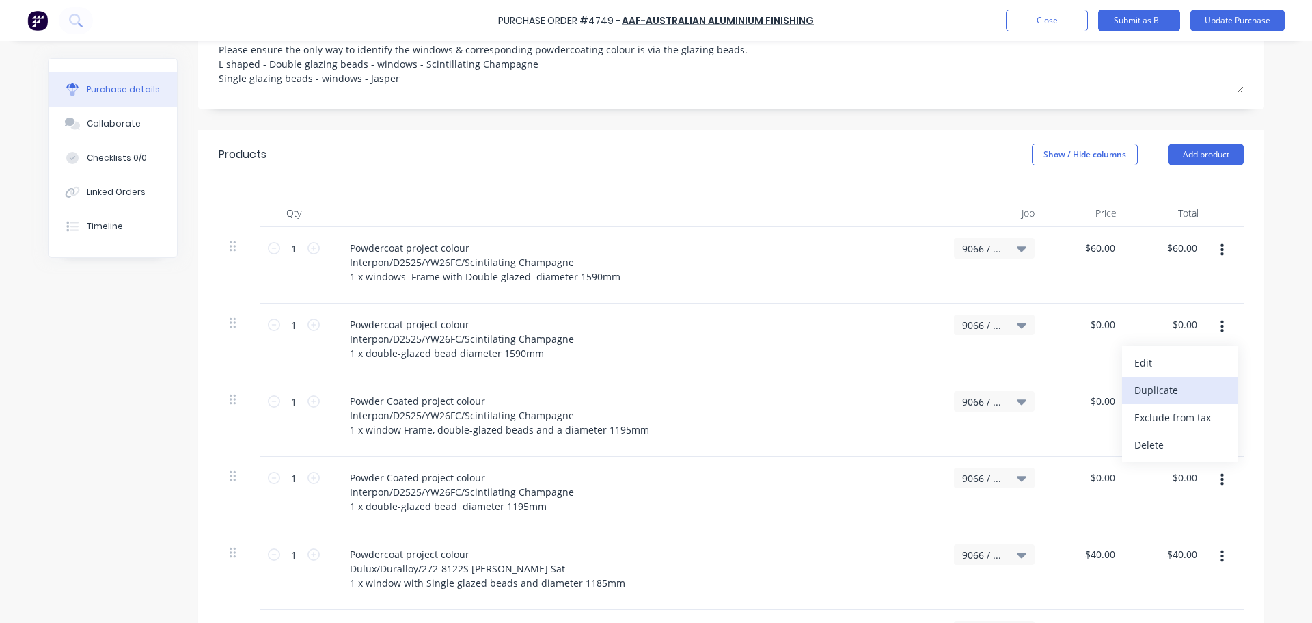
type textarea "x"
type input "$0.00"
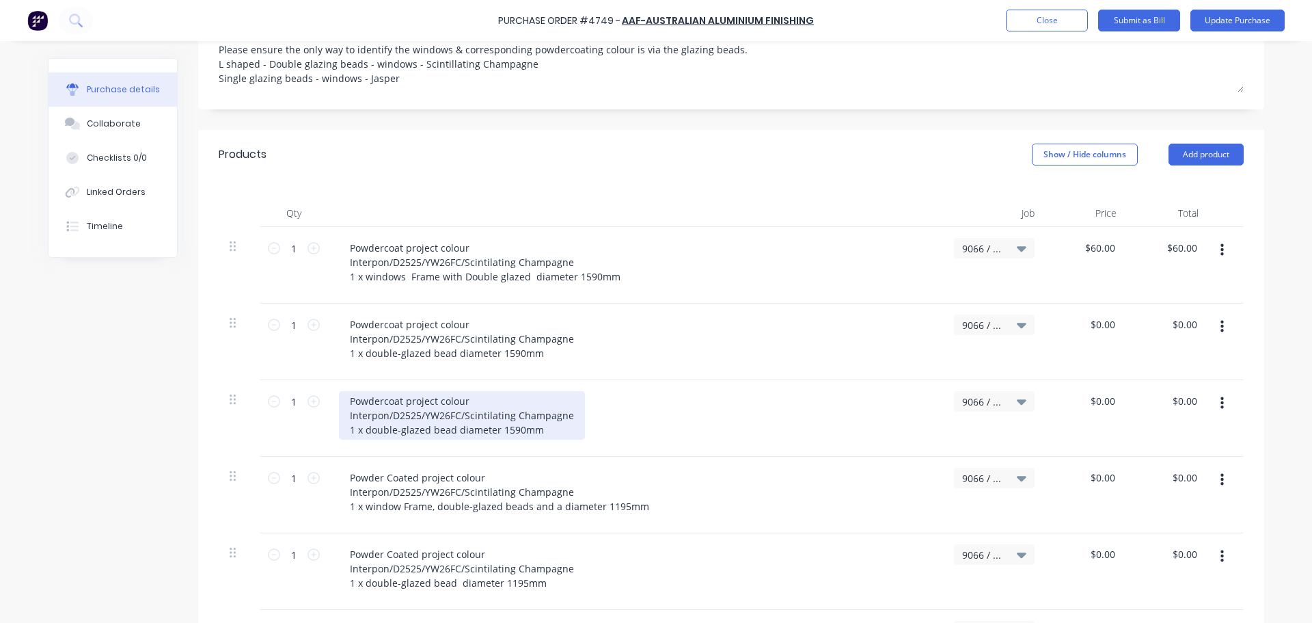
click at [450, 415] on div "Powdercoat project colour Interpon/D2525/YW26FC/Scintilating Champagne 1 x doub…" at bounding box center [462, 415] width 246 height 49
click at [347, 413] on div "Powdercoat project colour Interpon/D2525/YW26FC/Scintilating Champagne 1 x doub…" at bounding box center [462, 415] width 246 height 49
click at [422, 414] on div "Powdercoat project colour Interpon/D2525/YW26FC/Scintilating Champagne 2 x doub…" at bounding box center [462, 415] width 246 height 49
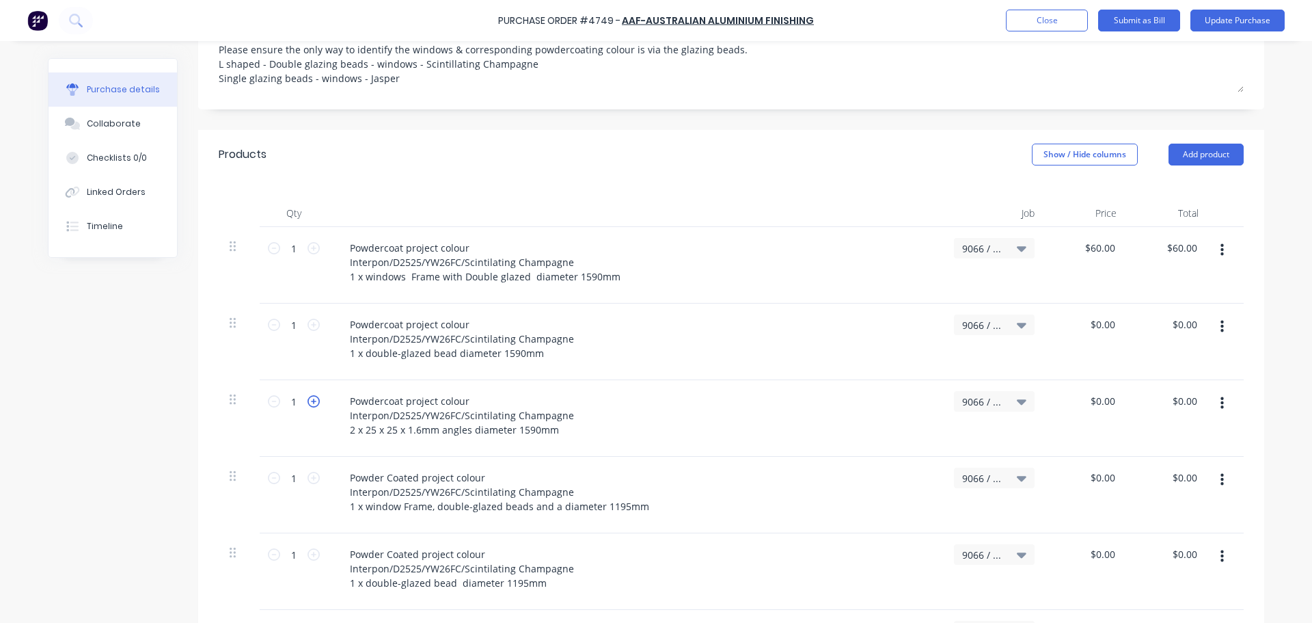
click at [308, 395] on icon at bounding box center [314, 401] width 12 height 12
type textarea "x"
type input "2"
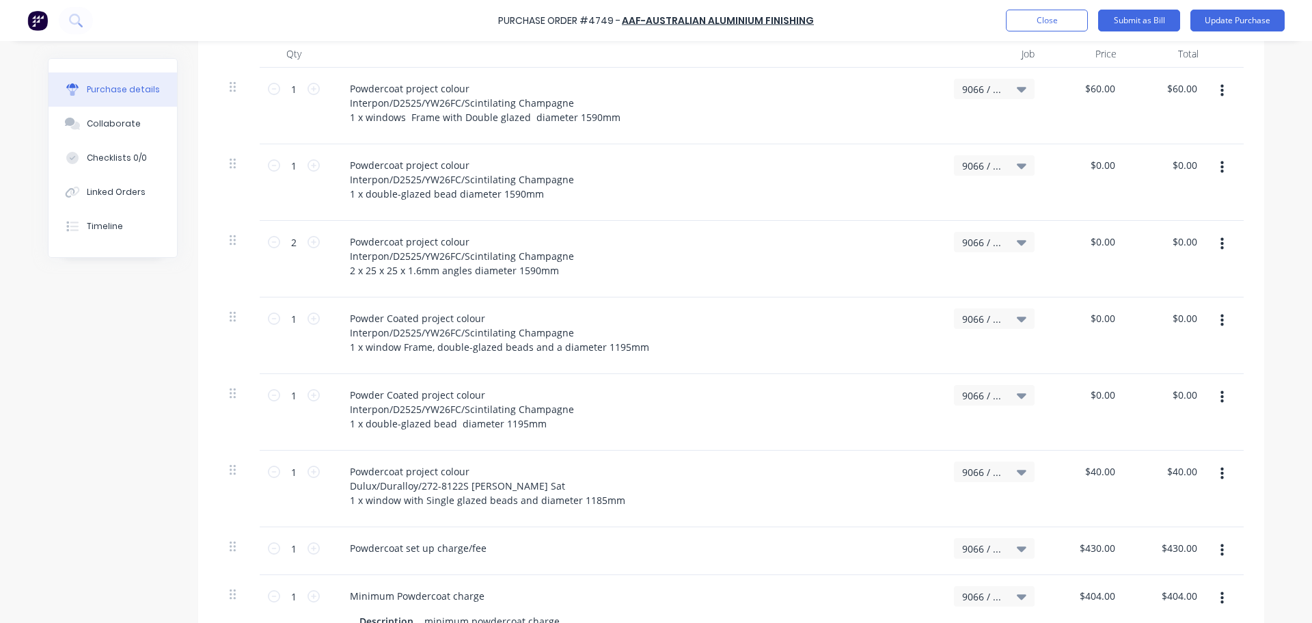
scroll to position [413, 0]
click at [1221, 388] on icon "button" at bounding box center [1222, 394] width 3 height 12
click at [1157, 446] on button "Duplicate" at bounding box center [1180, 457] width 116 height 27
type textarea "x"
type input "$0.00"
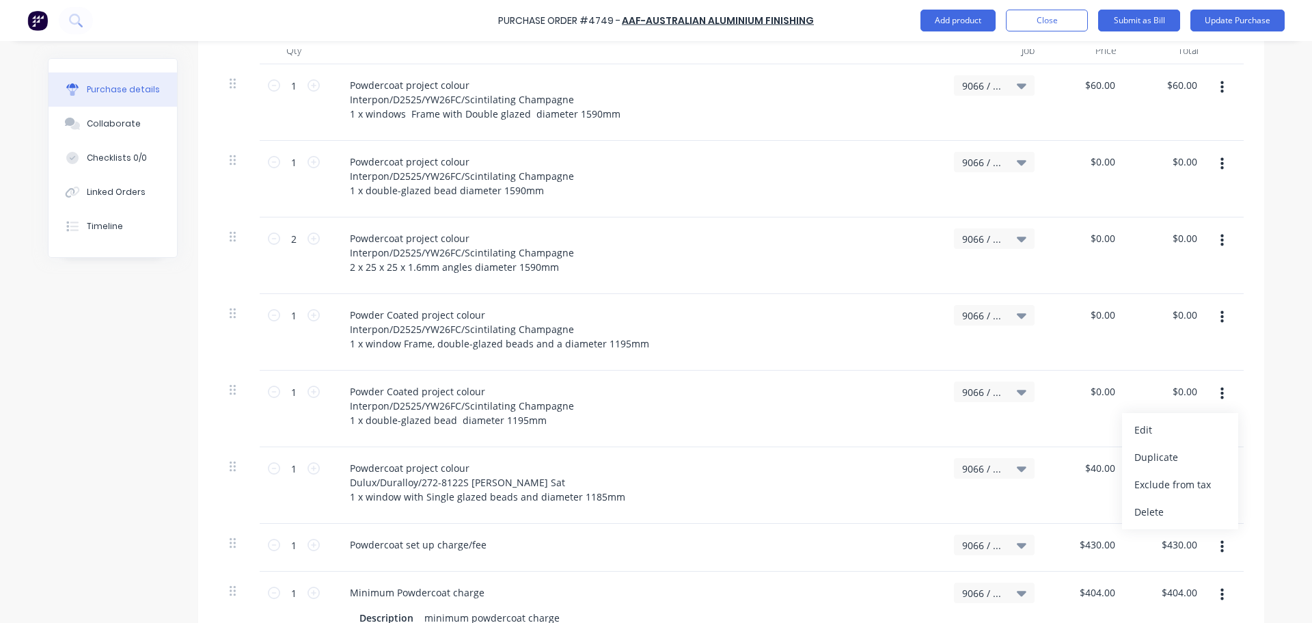
type input "$0.00"
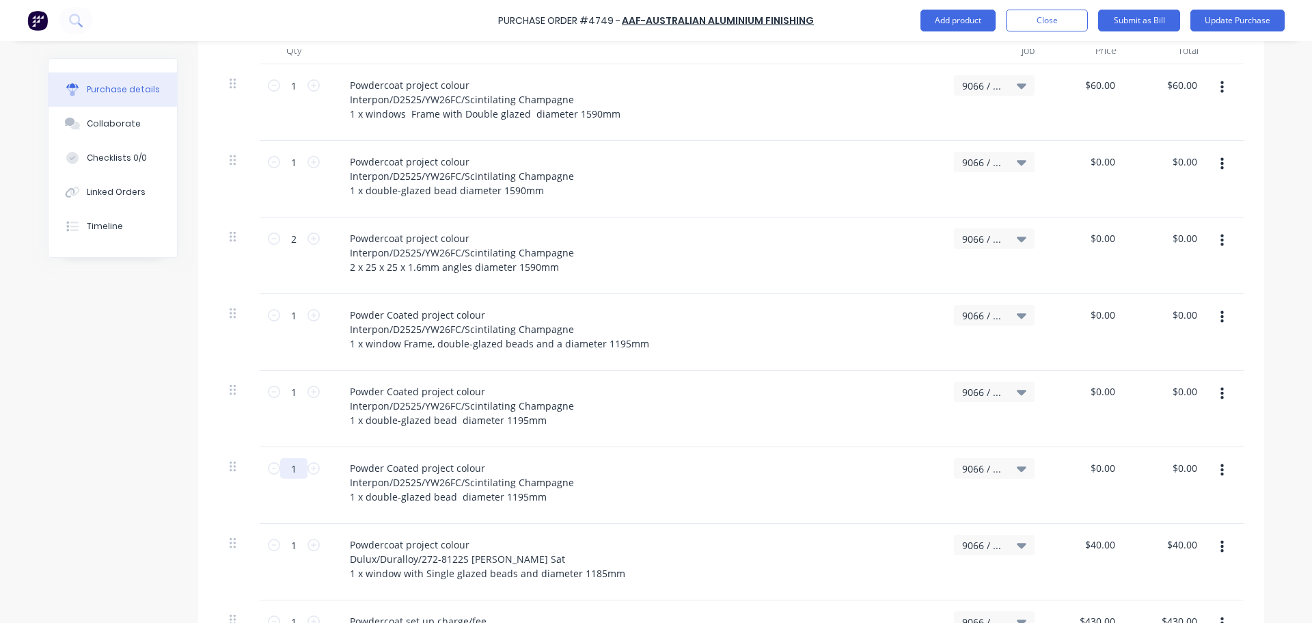
click at [293, 459] on input "1" at bounding box center [293, 468] width 27 height 21
type textarea "x"
type input "2"
type textarea "x"
type input "2"
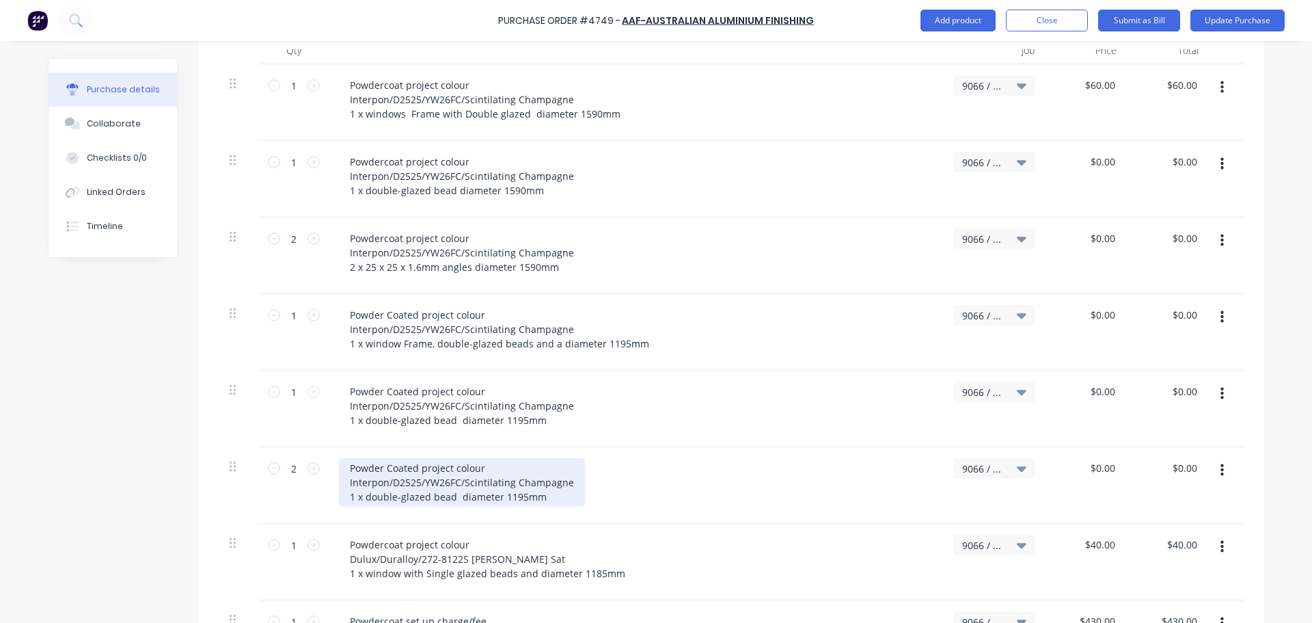
type textarea "x"
click at [350, 485] on div "Powder Coated project colour Interpon/D2525/YW26FC/Scintilating Champagne 1 x d…" at bounding box center [462, 482] width 246 height 49
click at [447, 484] on div "Powder Coated project colour Interpon/D2525/YW26FC/Scintilating Champagne 2 x d…" at bounding box center [462, 482] width 246 height 49
click at [433, 486] on div "Powder Coated project colour Interpon/D2525/YW26FC/Scintilating Champagne 2 x 2…" at bounding box center [462, 482] width 246 height 49
click at [744, 470] on div "Powder Coated project colour Interpon/D2525/YW26FC/Scintilating Champagne 2 x 2…" at bounding box center [635, 482] width 593 height 49
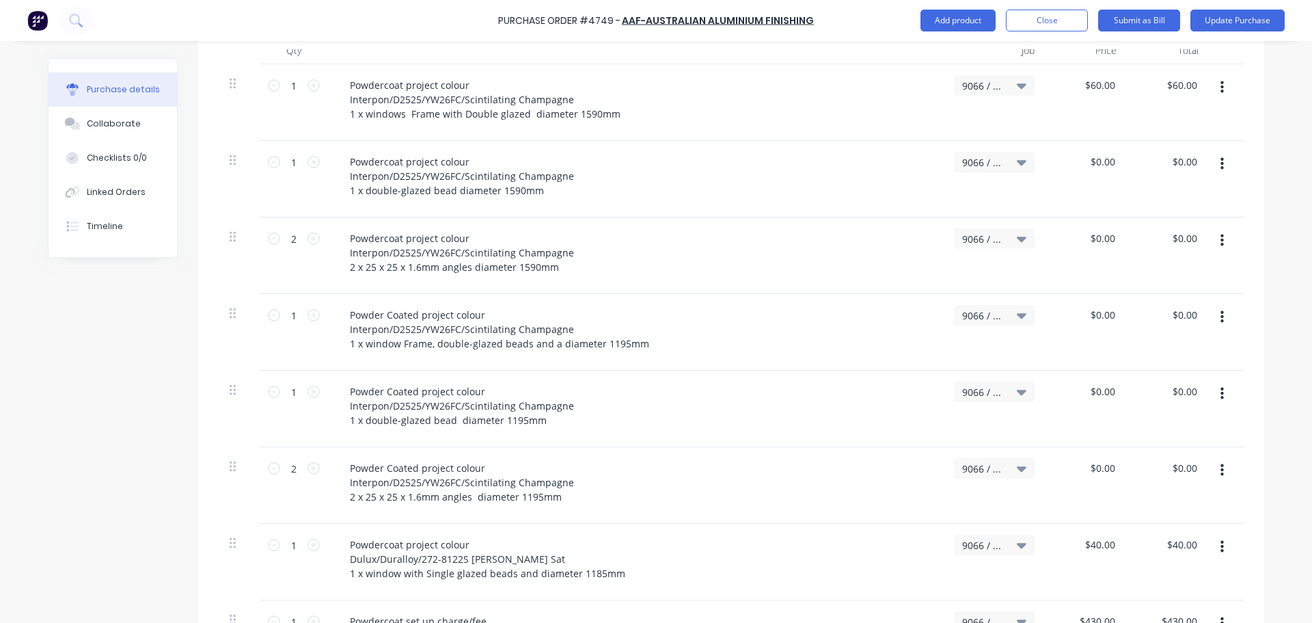
click at [1221, 157] on icon "button" at bounding box center [1222, 164] width 3 height 15
click at [1152, 214] on button "Duplicate" at bounding box center [1180, 227] width 116 height 27
type textarea "x"
type input "1"
type input "2"
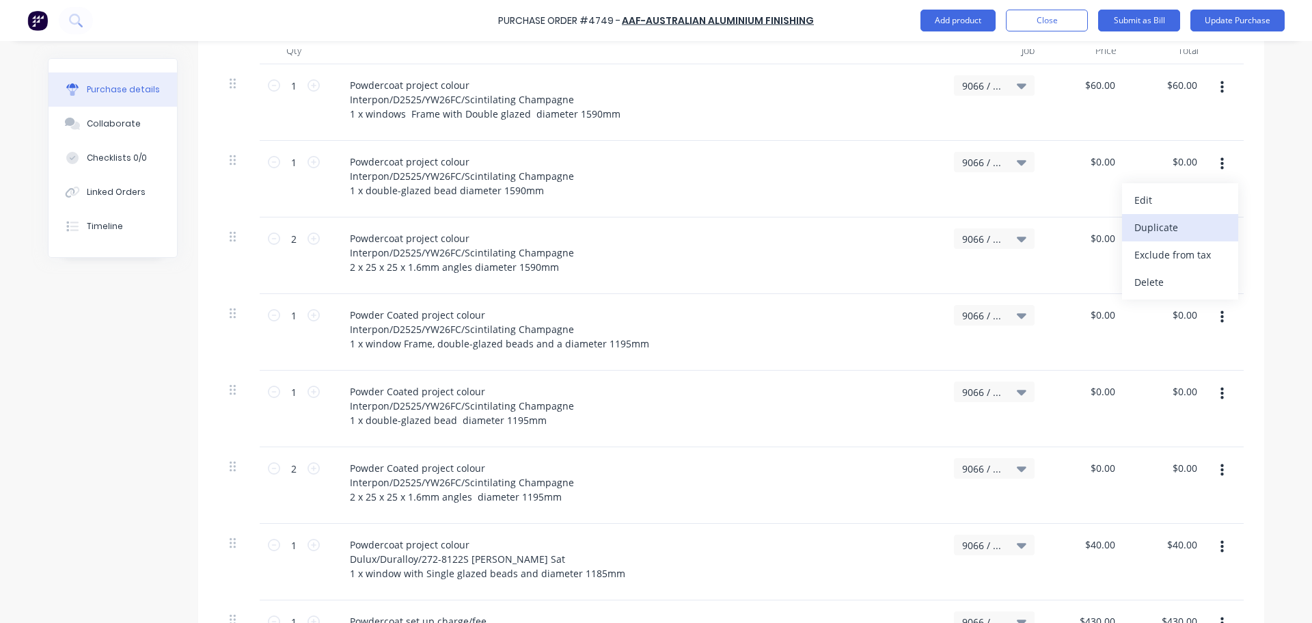
type input "1"
type input "2"
type input "$0.00"
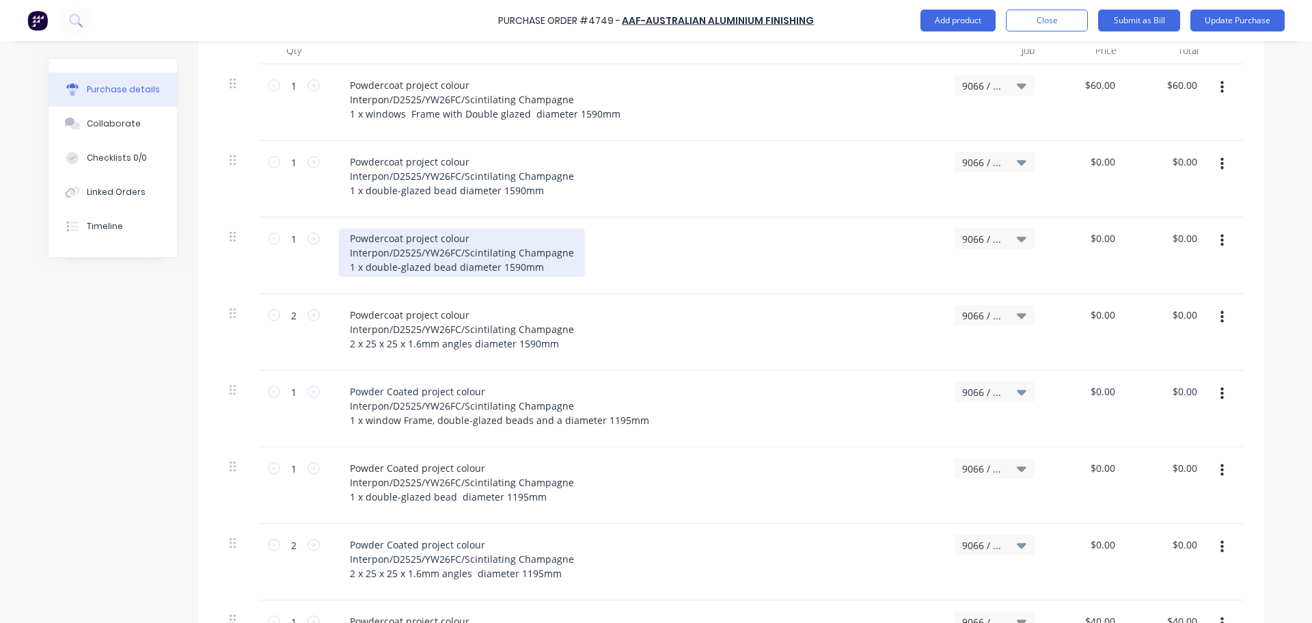
click at [446, 252] on div "Powdercoat project colour Interpon/D2525/YW26FC/Scintilating Champagne 1 x doub…" at bounding box center [462, 252] width 246 height 49
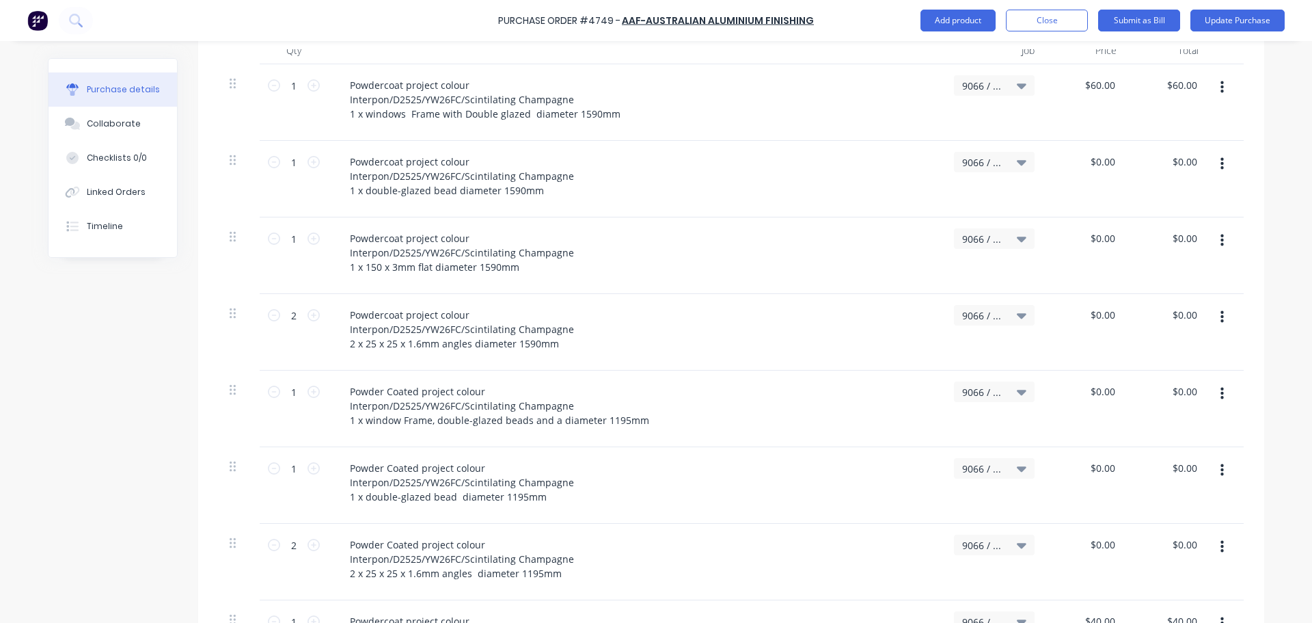
click at [693, 316] on div "Powdercoat project colour Interpon/D2525/YW26FC/Scintilating Champagne 2 x 25 x…" at bounding box center [635, 329] width 593 height 49
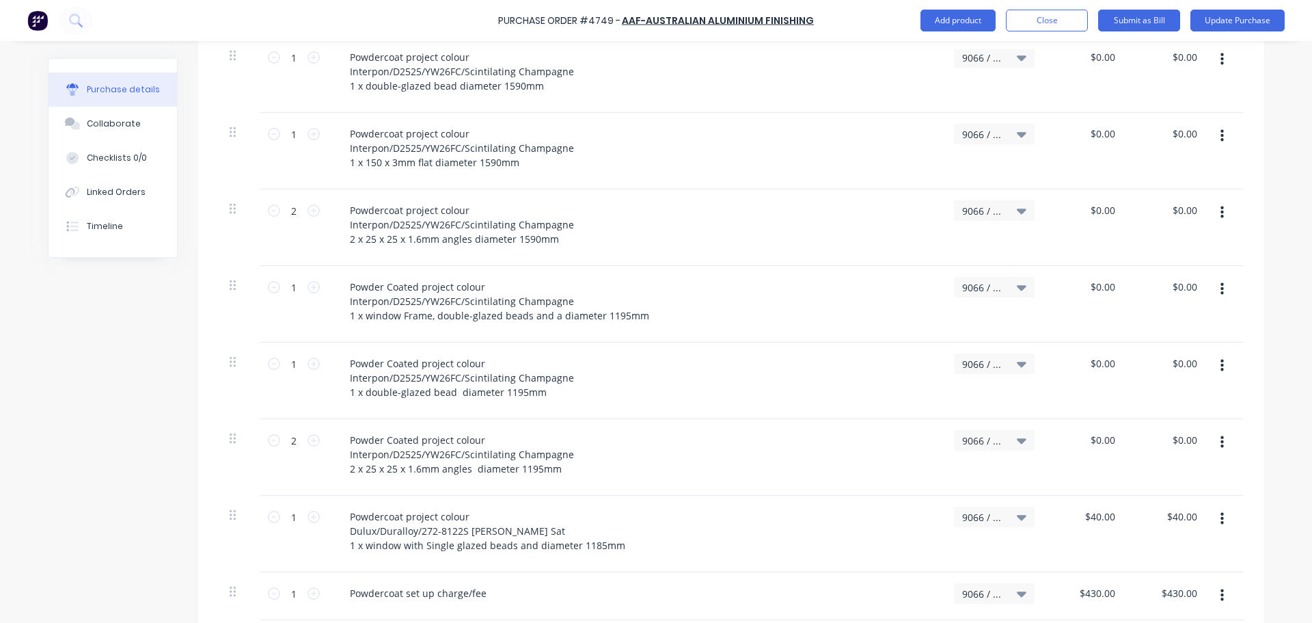
scroll to position [529, 0]
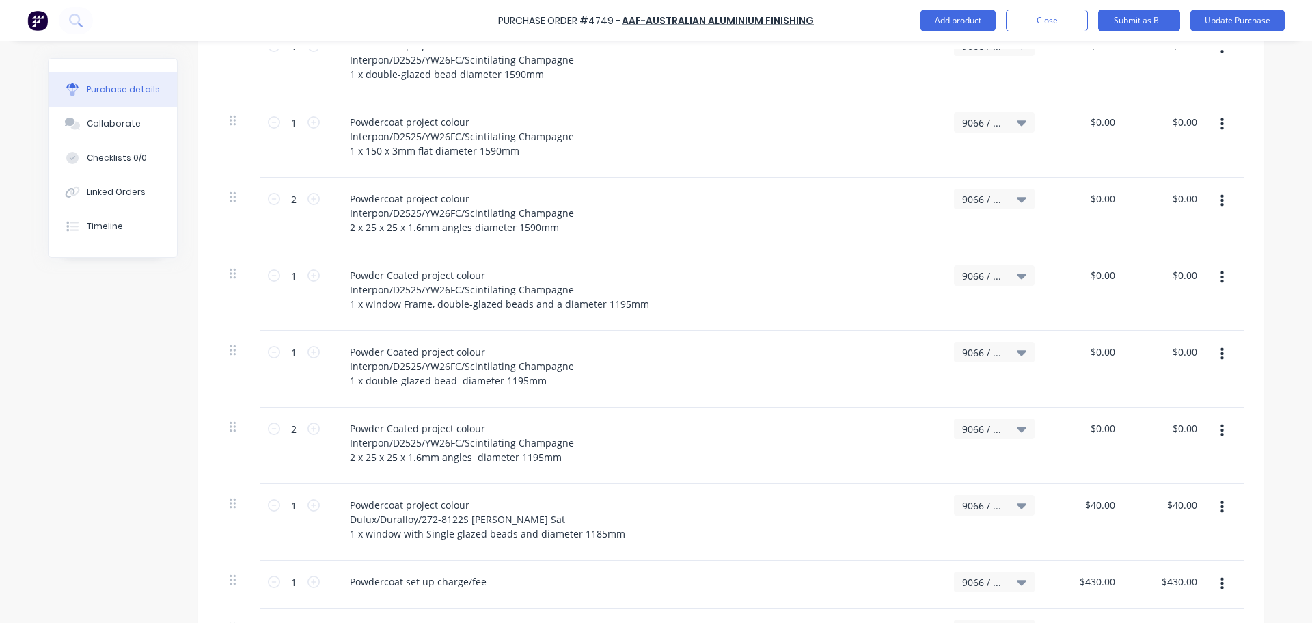
click at [1221, 347] on icon "button" at bounding box center [1222, 354] width 3 height 15
click at [1151, 404] on button "Duplicate" at bounding box center [1180, 417] width 116 height 27
type textarea "x"
type input "1"
type input "2"
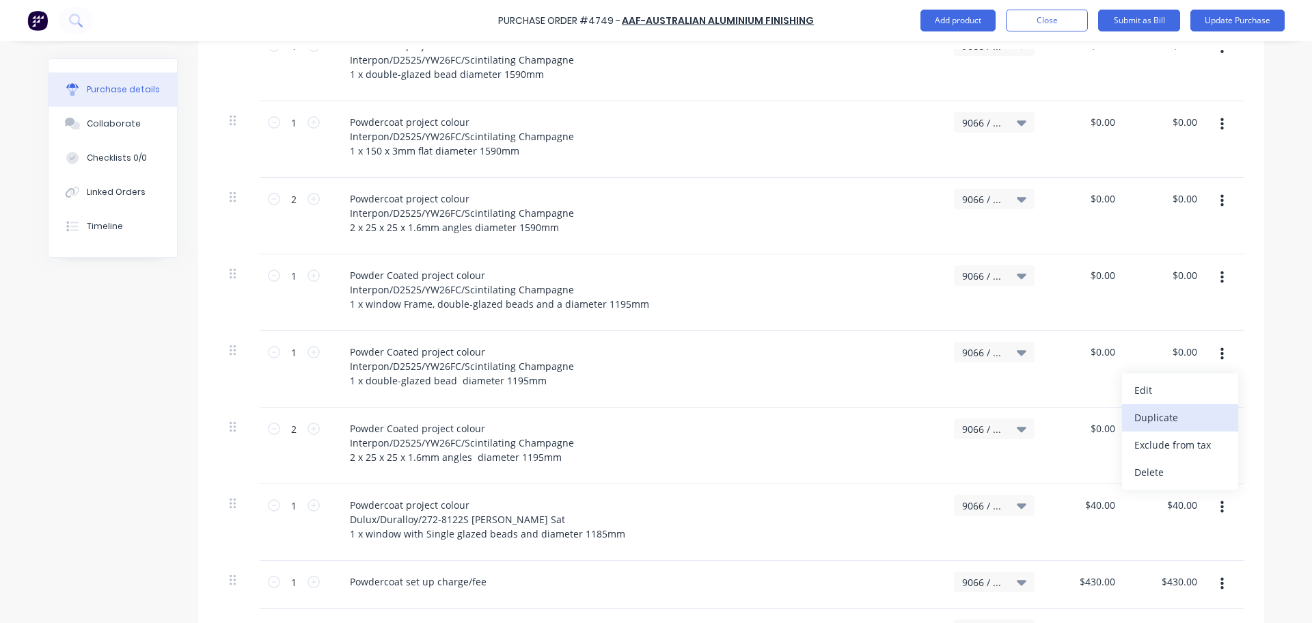
type input "$0.00"
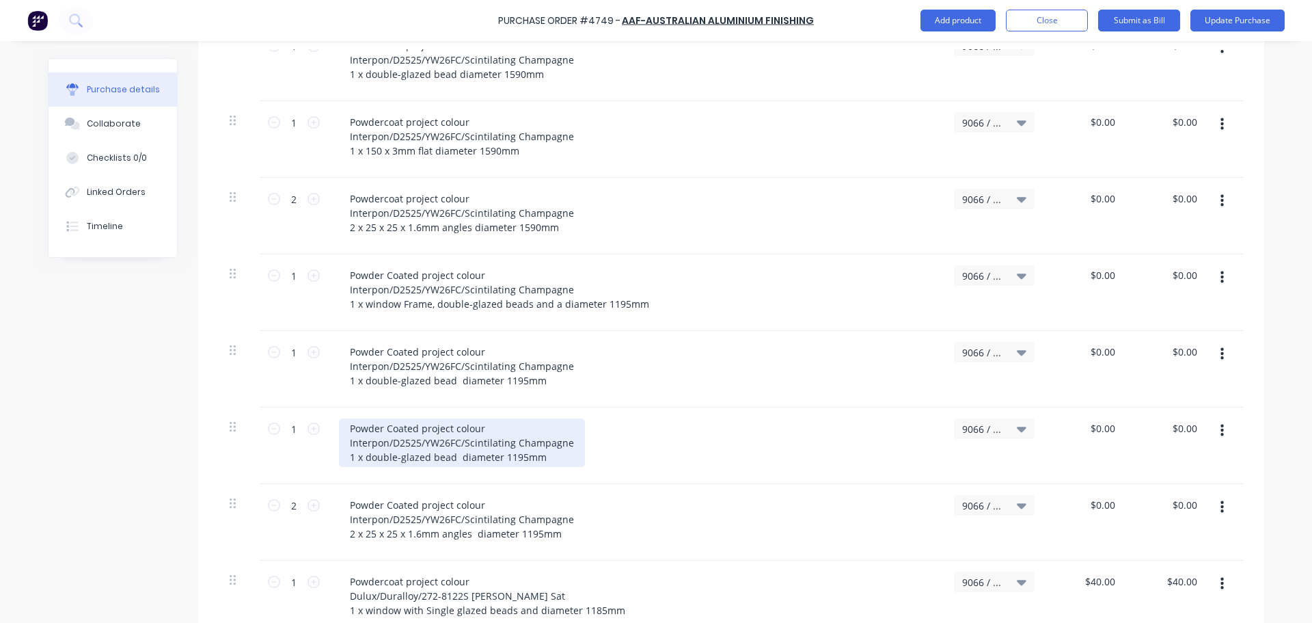
type textarea "x"
click at [424, 444] on div "Powder Coated project colour Interpon/D2525/YW26FC/Scintilating Champagne 1 x d…" at bounding box center [462, 442] width 246 height 49
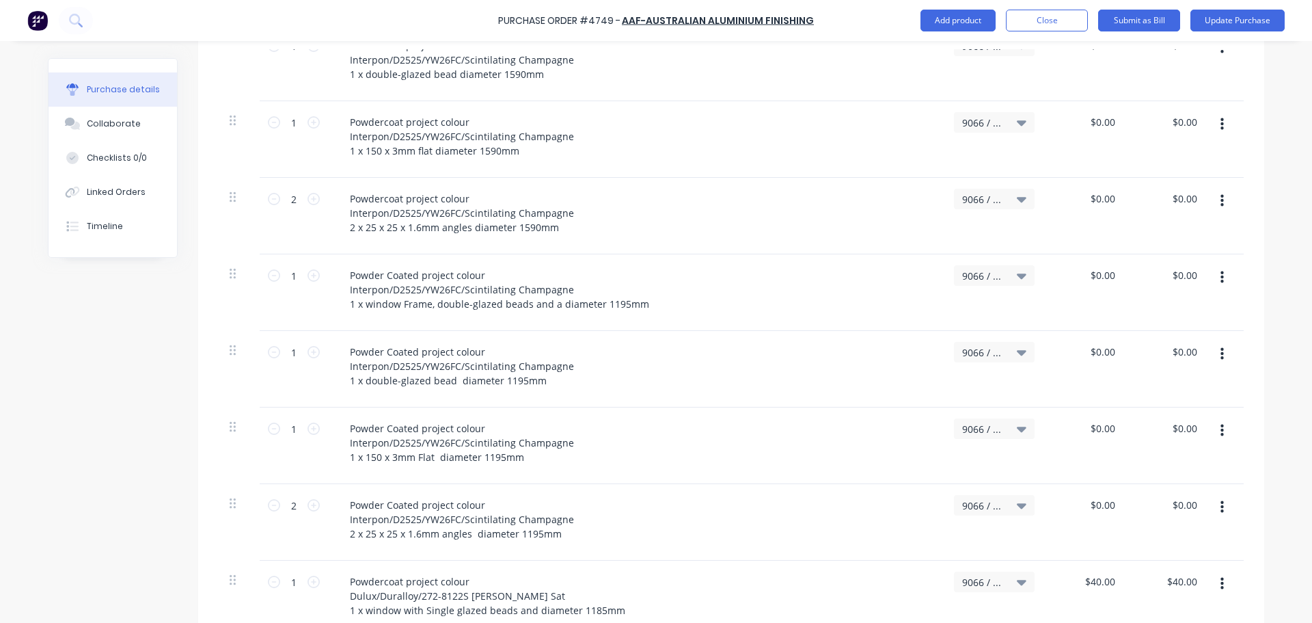
click at [810, 418] on div "Powder Coated project colour Interpon/D2525/YW26FC/Scintilating Champagne 1 x 1…" at bounding box center [635, 442] width 593 height 49
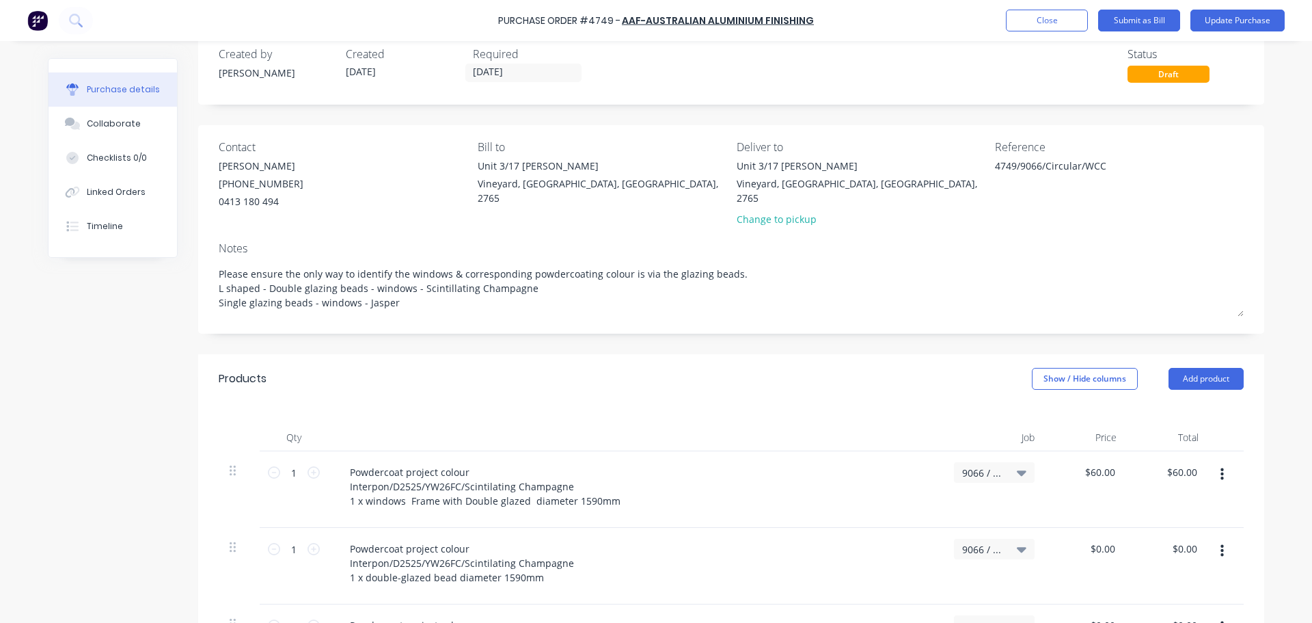
scroll to position [0, 0]
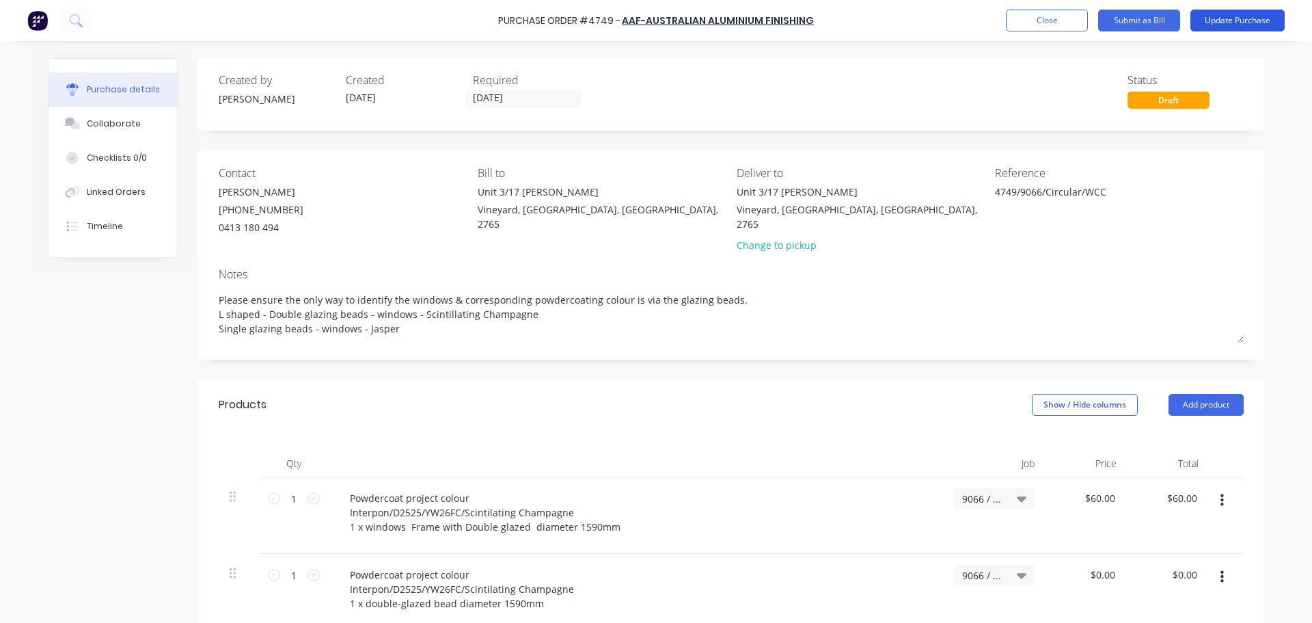
click at [1215, 26] on button "Update Purchase" at bounding box center [1238, 21] width 94 height 22
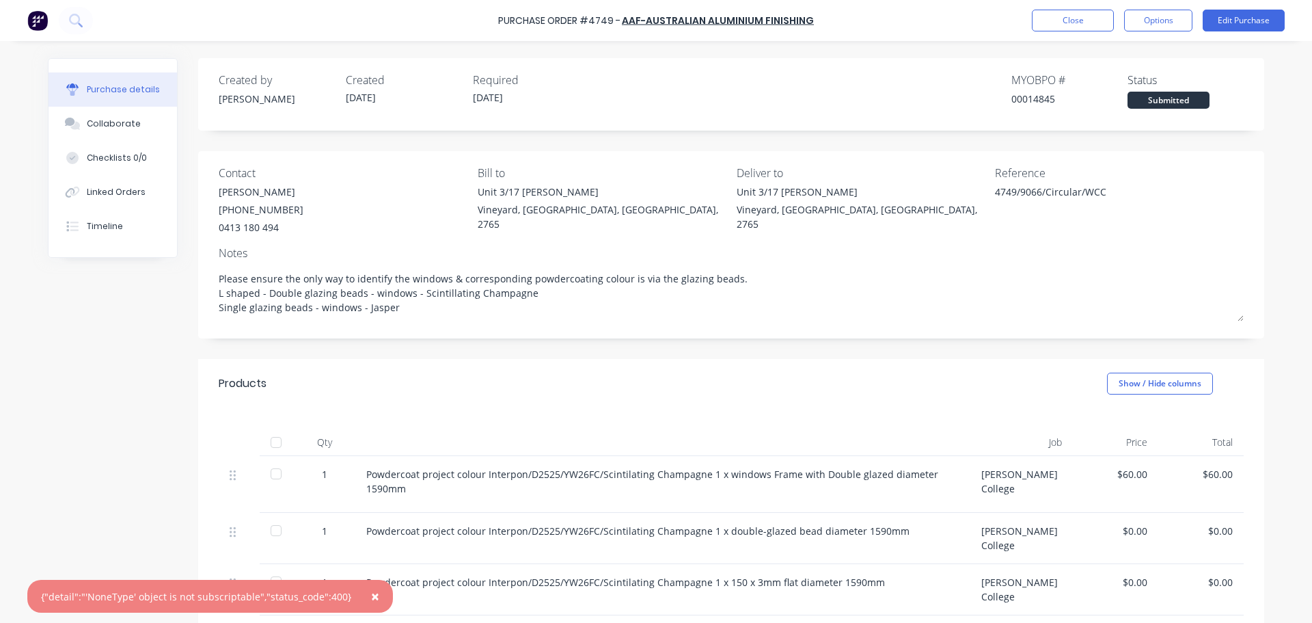
click at [371, 589] on span "×" at bounding box center [375, 595] width 8 height 19
type textarea "x"
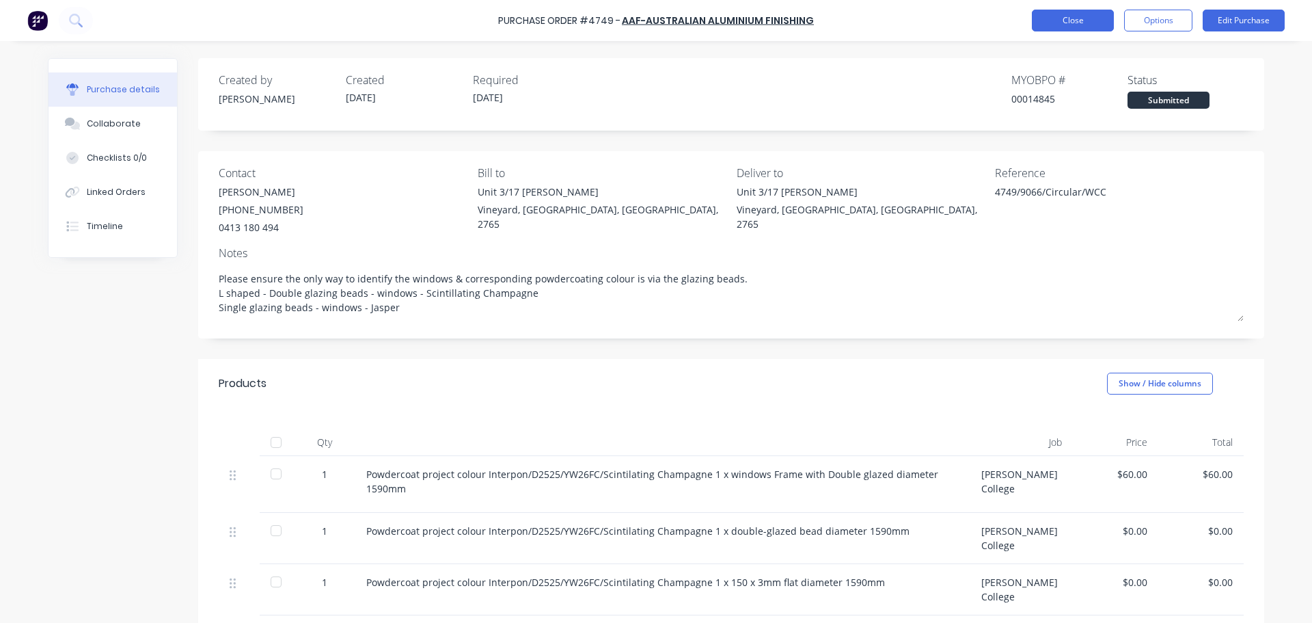
click at [1094, 25] on button "Close" at bounding box center [1073, 21] width 82 height 22
